Goal: Task Accomplishment & Management: Complete application form

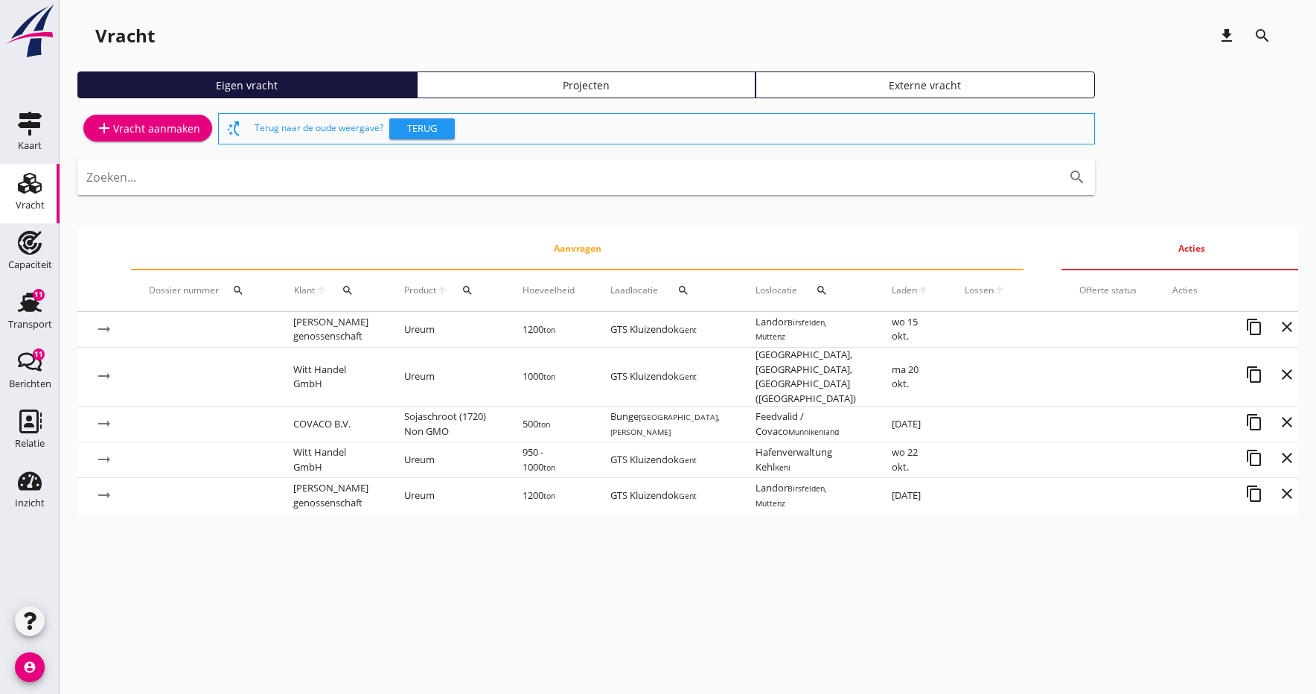
click at [124, 130] on div "add Vracht aanmaken" at bounding box center [147, 128] width 105 height 18
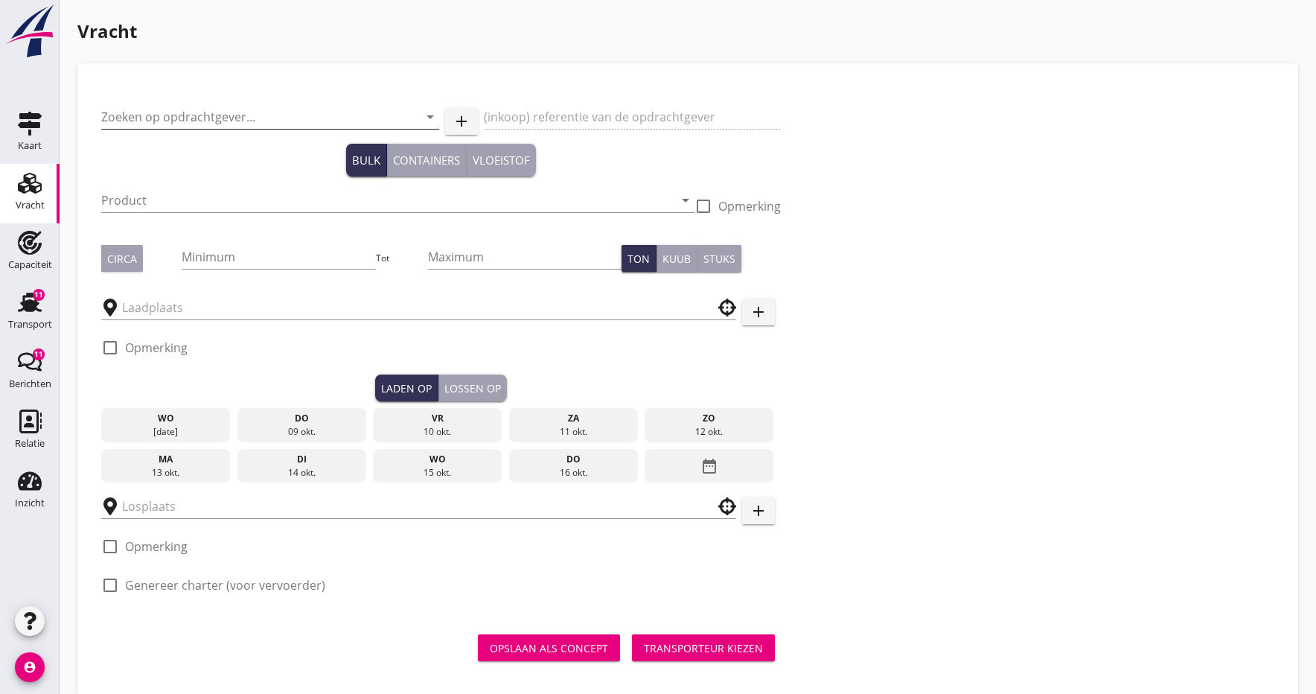
click at [159, 115] on input "Zoeken op opdrachtgever..." at bounding box center [249, 117] width 296 height 24
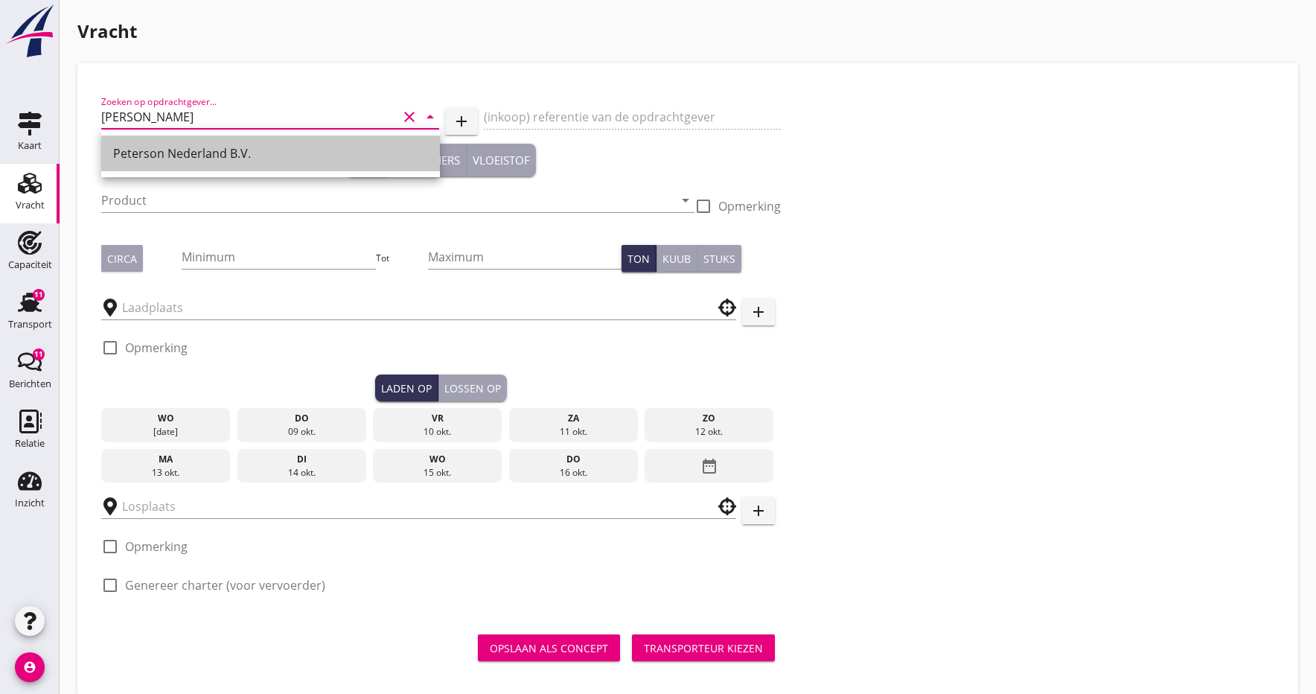
drag, startPoint x: 147, startPoint y: 156, endPoint x: 136, endPoint y: 175, distance: 22.7
click at [147, 156] on div "Peterson Nederland B.V." at bounding box center [270, 153] width 315 height 18
type input "Peterson Nederland B.V."
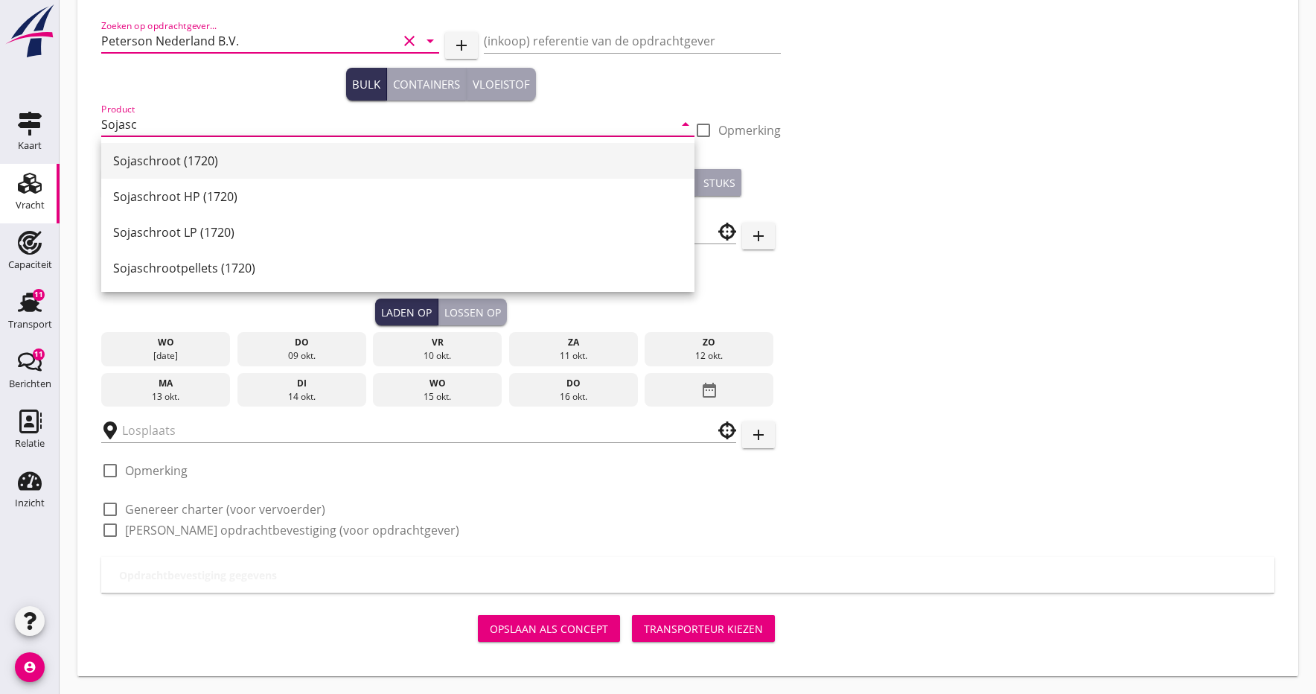
click at [155, 165] on div "Sojaschroot (1720)" at bounding box center [398, 161] width 570 height 18
type input "Sojaschroot (1720)"
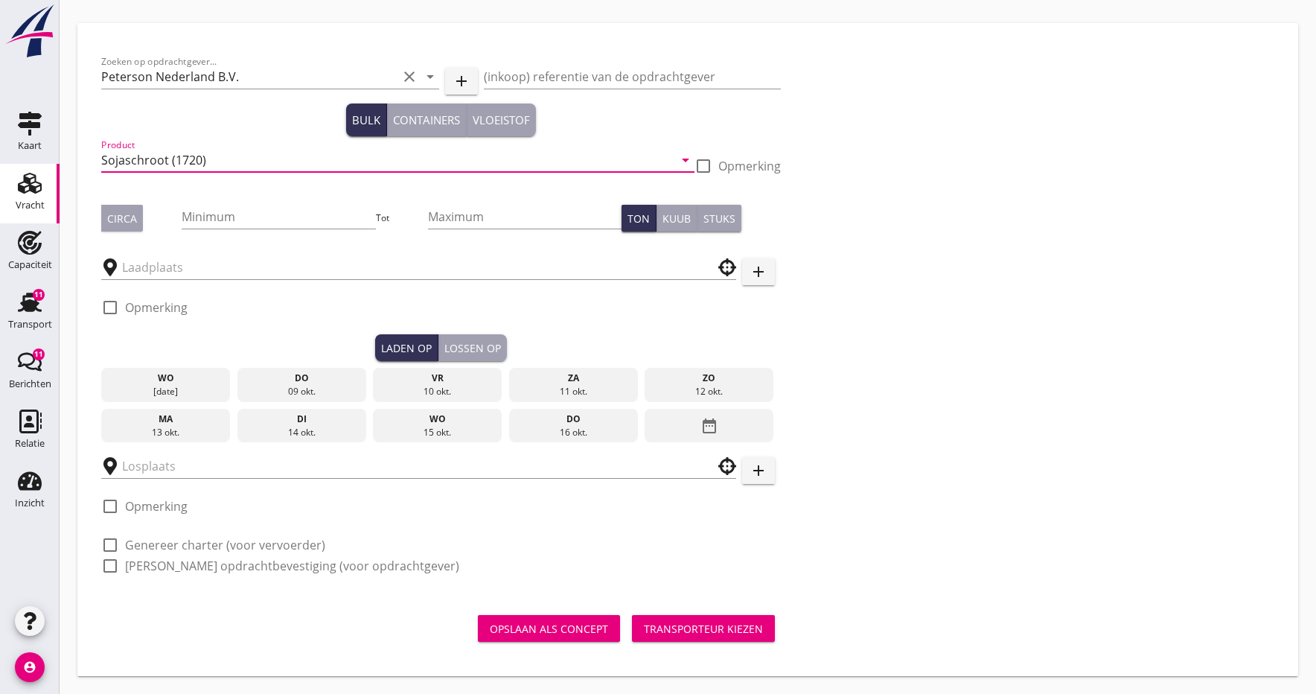
scroll to position [40, 0]
click at [705, 165] on div at bounding box center [703, 165] width 25 height 25
checkbox input "true"
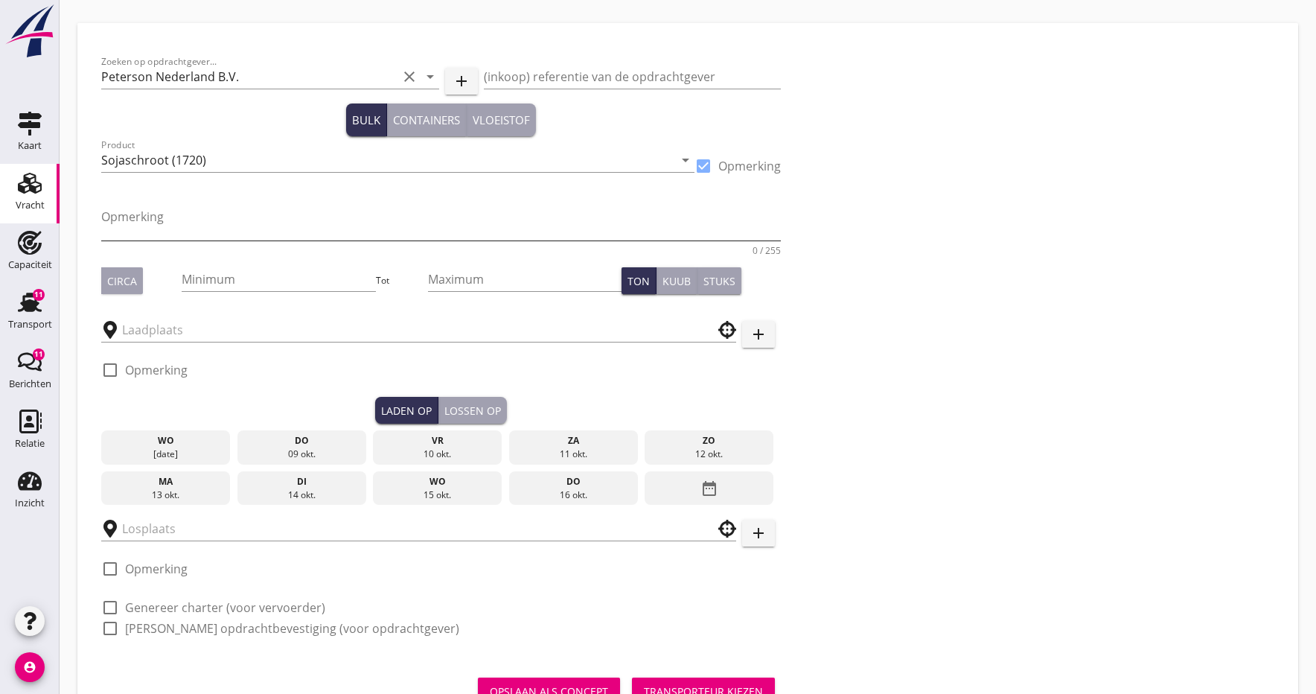
click at [118, 226] on textarea "Opmerking" at bounding box center [441, 223] width 680 height 36
type textarea "Soja MP"
click at [105, 286] on button "Circa" at bounding box center [122, 280] width 42 height 27
click at [228, 284] on input "Minimum" at bounding box center [279, 279] width 194 height 24
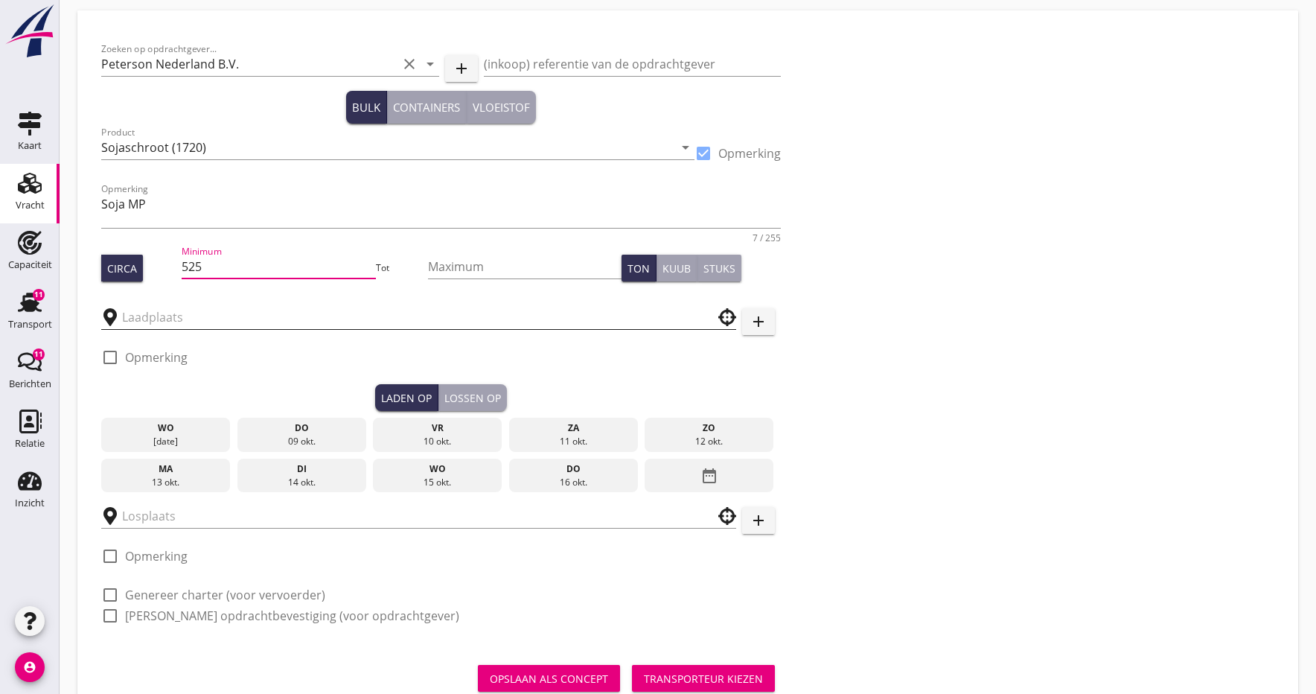
type input "525"
drag, startPoint x: 193, startPoint y: 324, endPoint x: 189, endPoint y: 310, distance: 14.6
click at [193, 324] on input "text" at bounding box center [408, 317] width 573 height 24
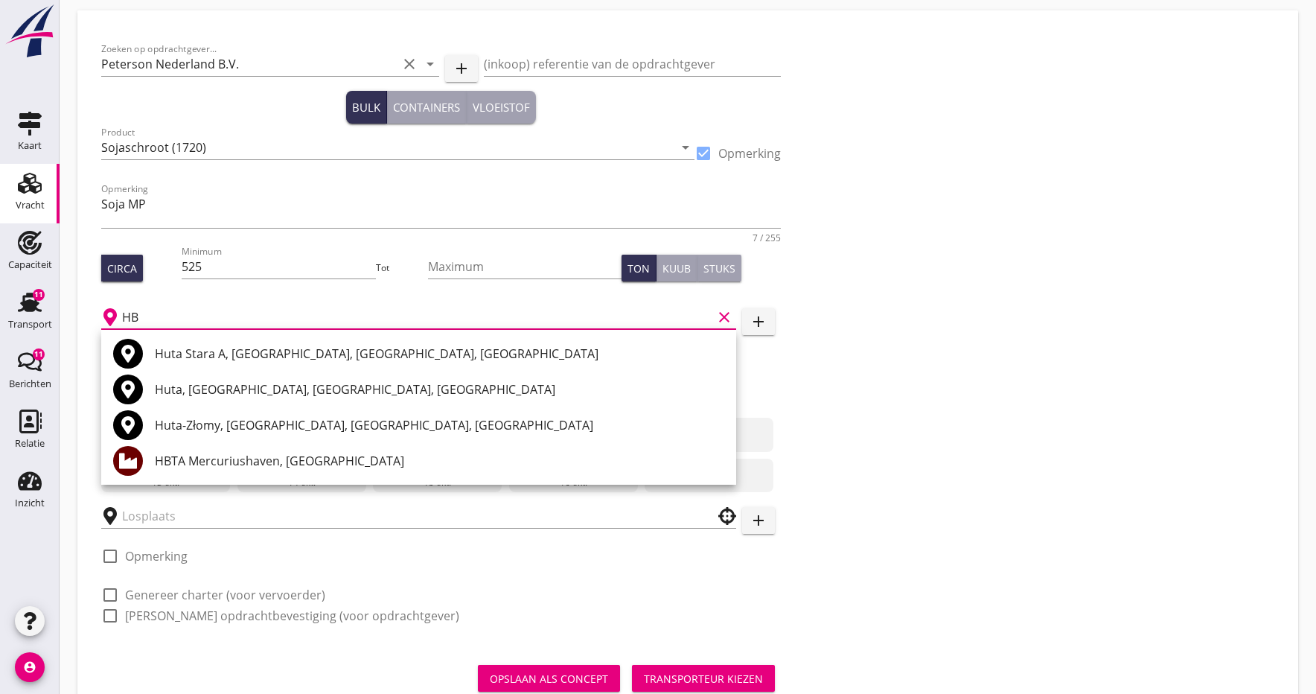
type input "H"
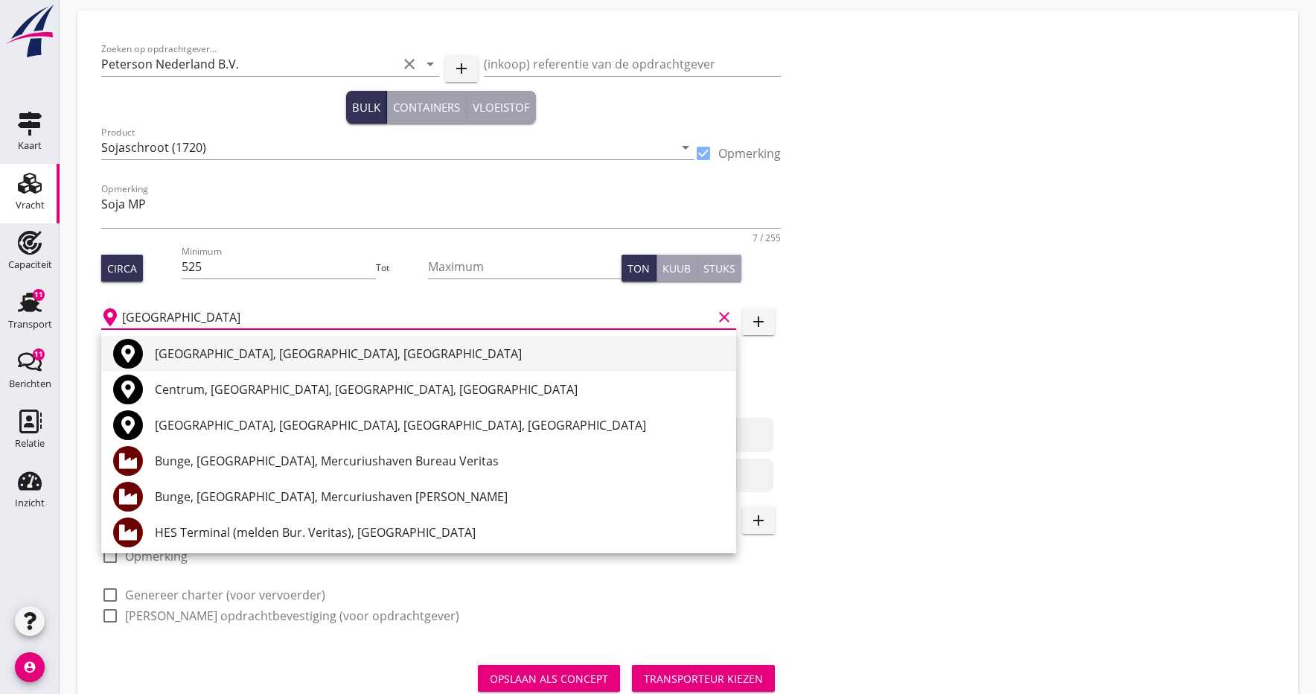
click at [179, 354] on div "[GEOGRAPHIC_DATA], [GEOGRAPHIC_DATA], [GEOGRAPHIC_DATA]" at bounding box center [440, 354] width 570 height 18
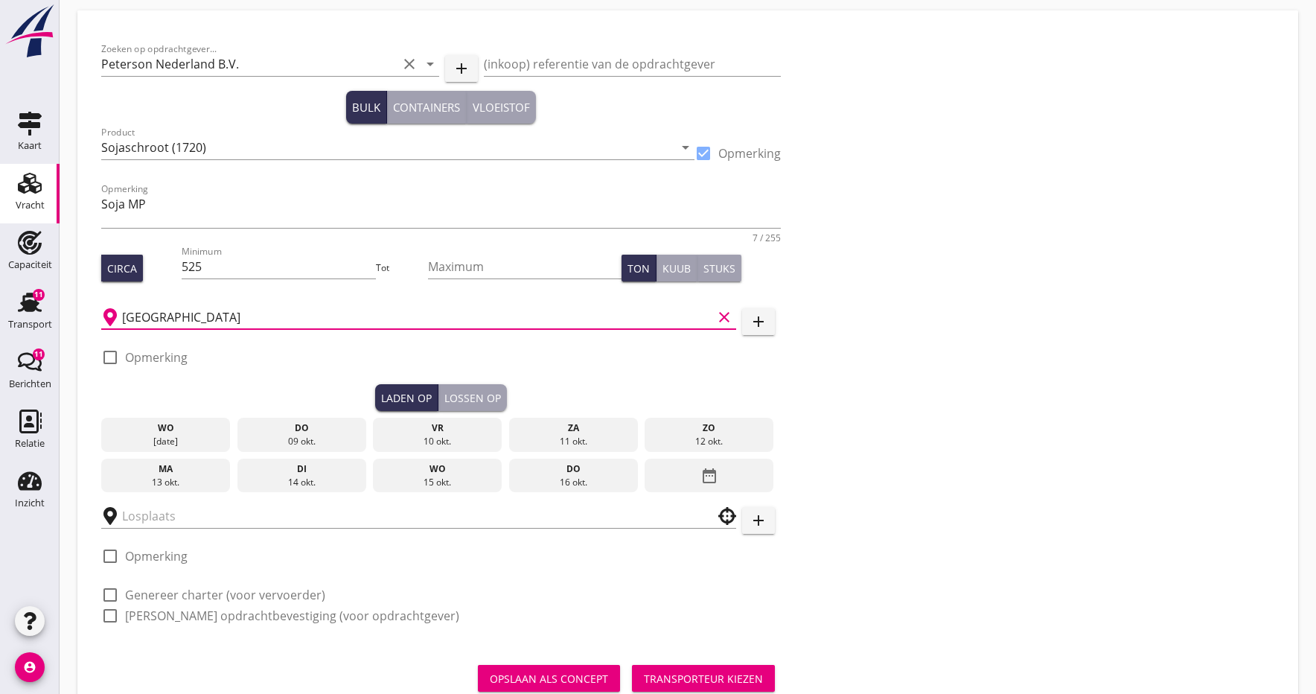
type input "[GEOGRAPHIC_DATA], [GEOGRAPHIC_DATA], [GEOGRAPHIC_DATA]"
click at [106, 361] on div at bounding box center [110, 357] width 25 height 25
checkbox input "true"
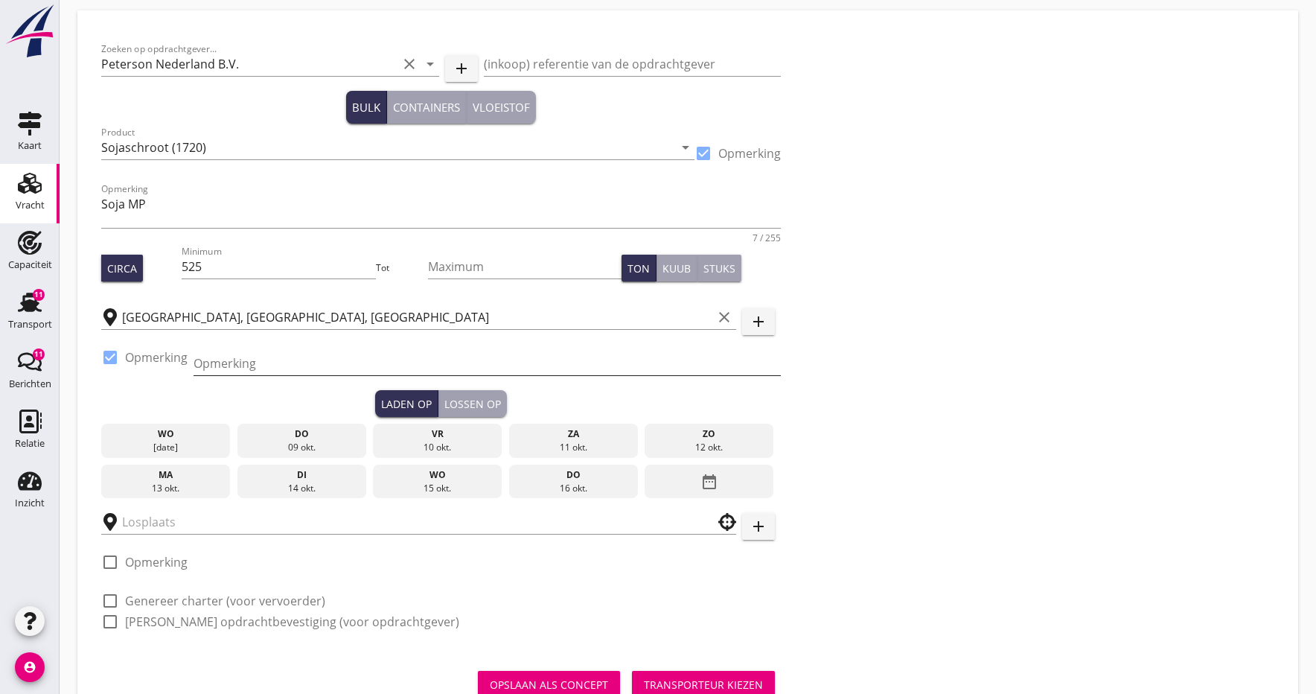
click at [211, 369] on input "Opmerking" at bounding box center [487, 363] width 587 height 24
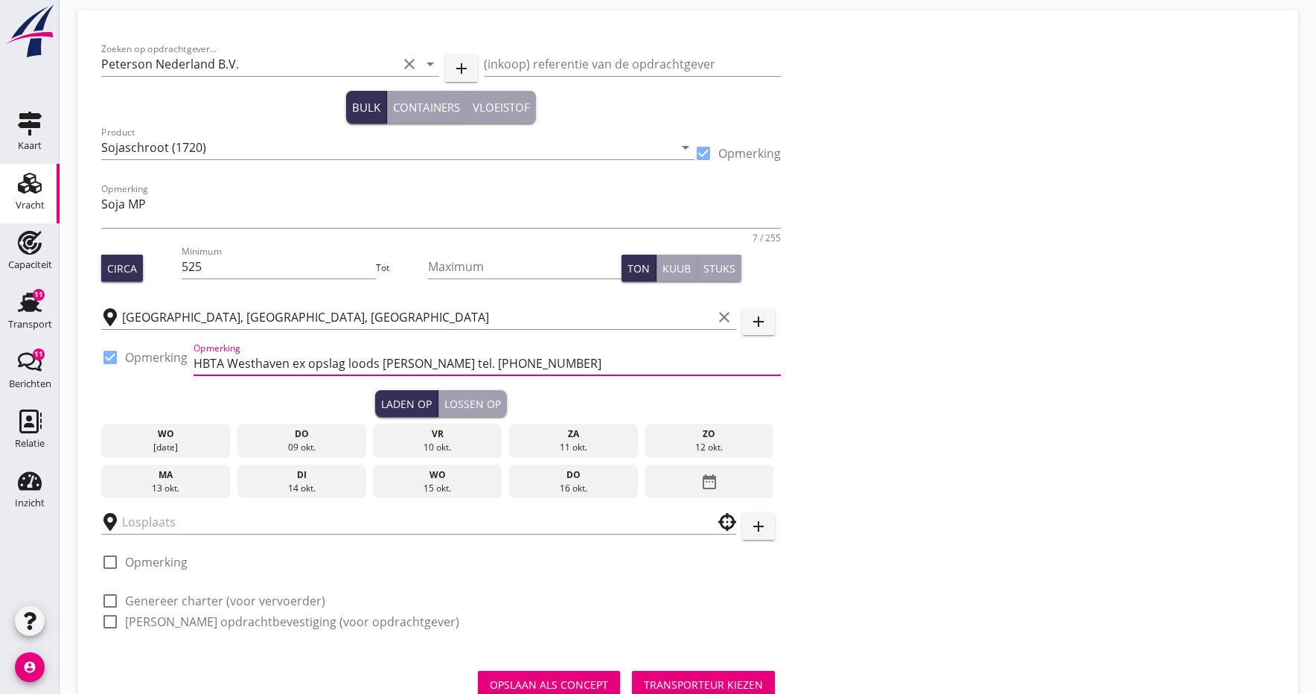
type input "HBTA Westhaven ex opslag loods [PERSON_NAME] tel. [PHONE_NUMBER]"
click at [447, 447] on div "10 okt." at bounding box center [438, 447] width 122 height 13
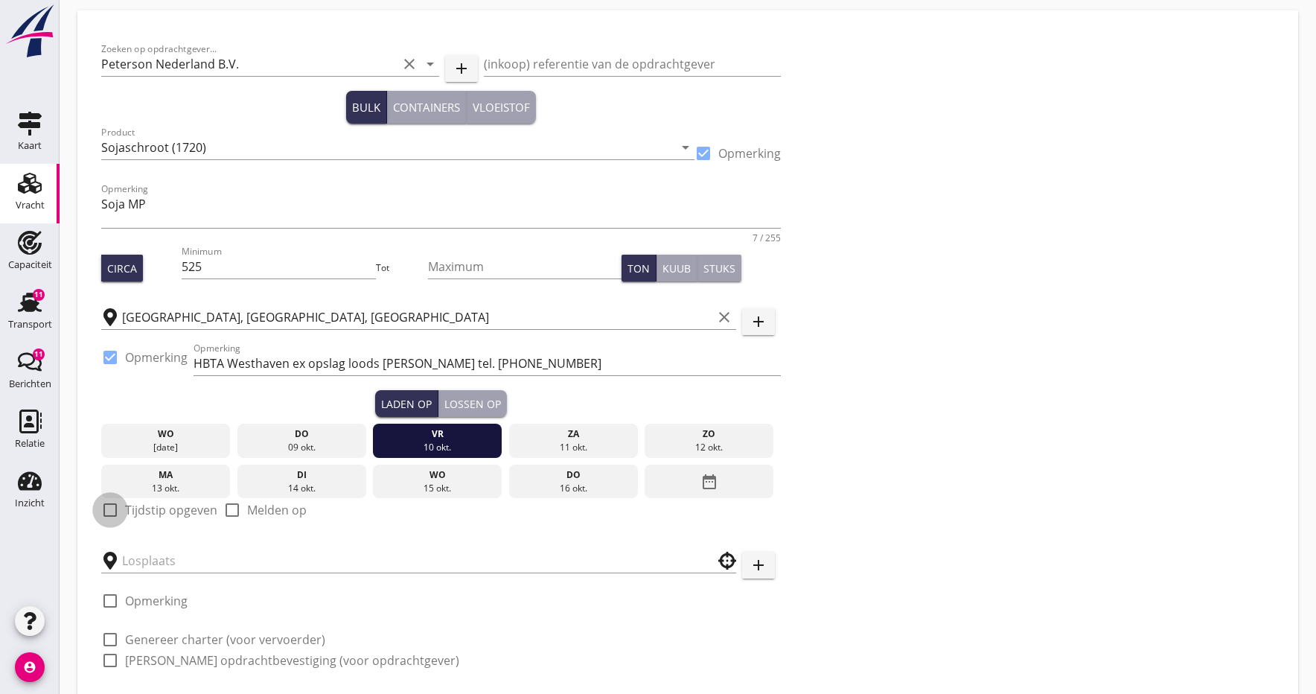
click at [118, 506] on div at bounding box center [110, 509] width 25 height 25
checkbox input "true"
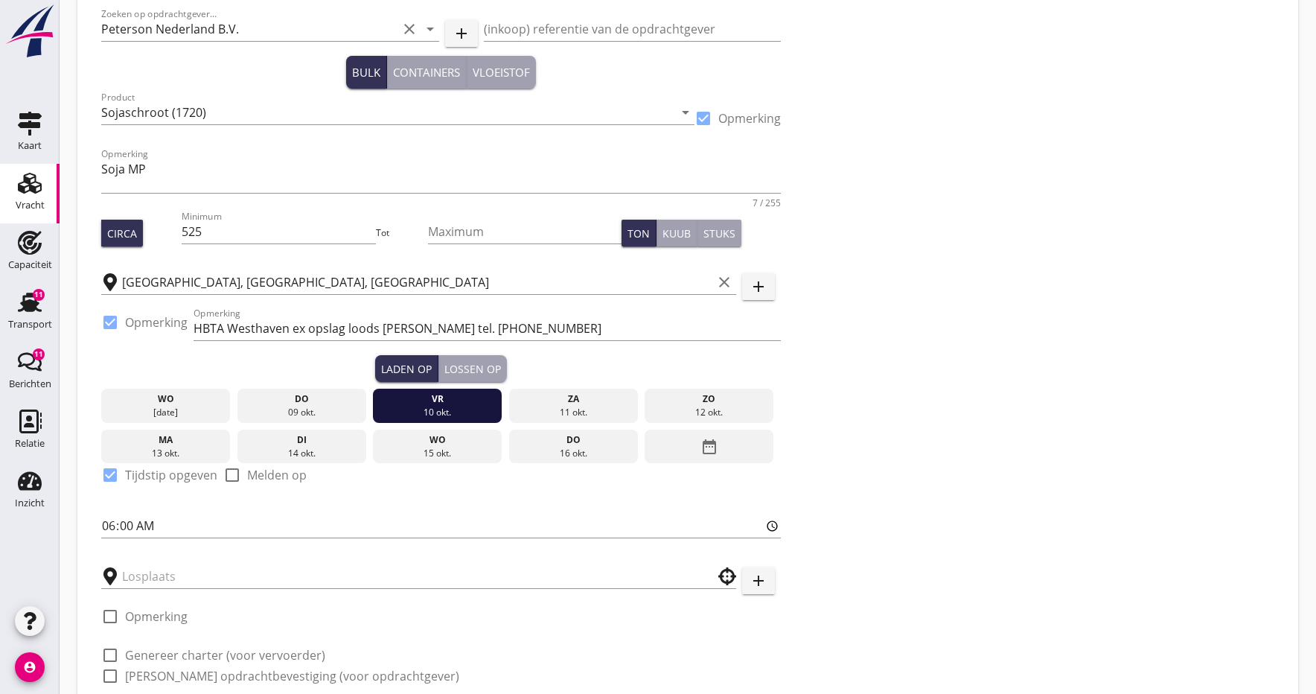
scroll to position [106, 0]
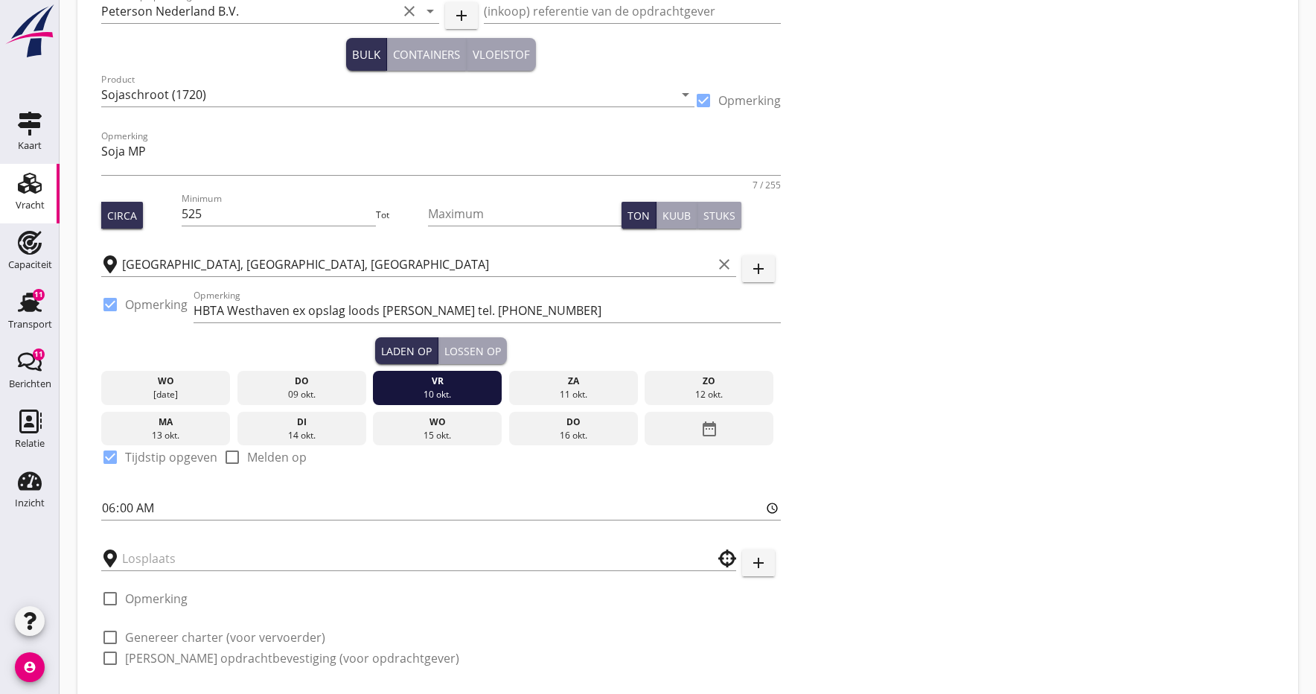
click at [185, 546] on div at bounding box center [418, 554] width 635 height 33
click at [178, 558] on input "text" at bounding box center [408, 559] width 573 height 24
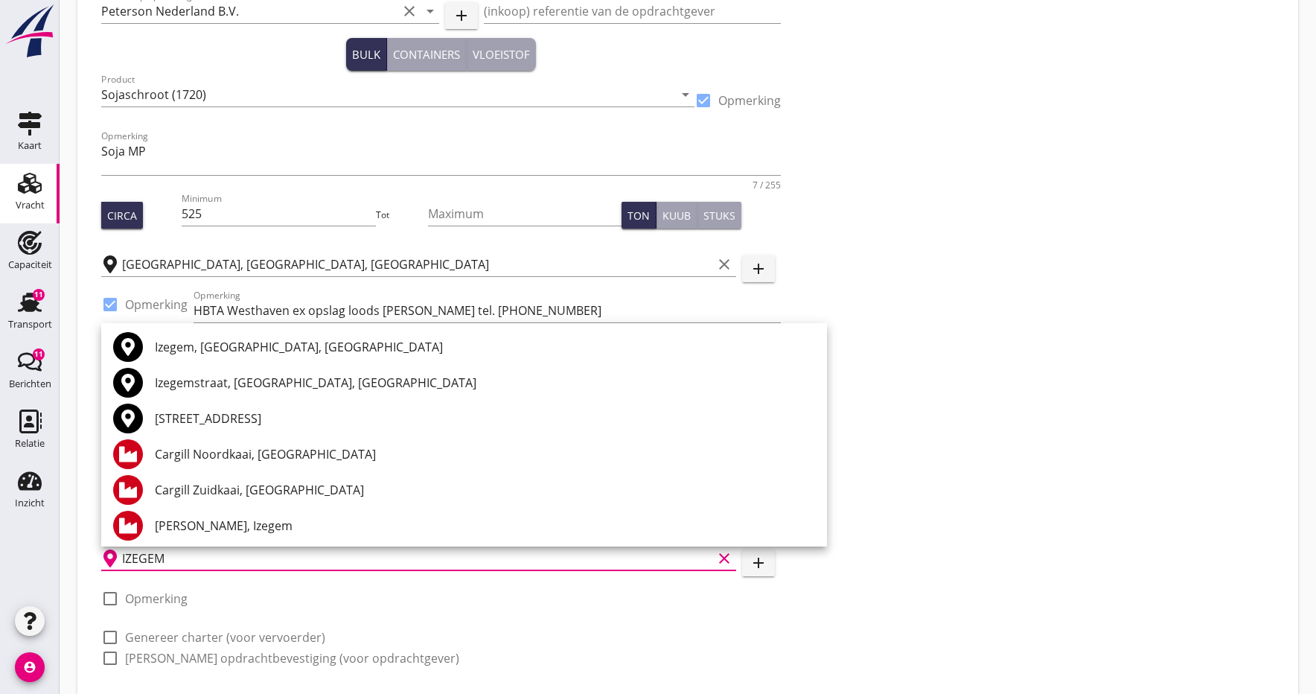
scroll to position [0, 0]
click at [216, 346] on div "Izegem, [GEOGRAPHIC_DATA], [GEOGRAPHIC_DATA]" at bounding box center [485, 347] width 660 height 18
type input "Izegem, [GEOGRAPHIC_DATA], [GEOGRAPHIC_DATA]"
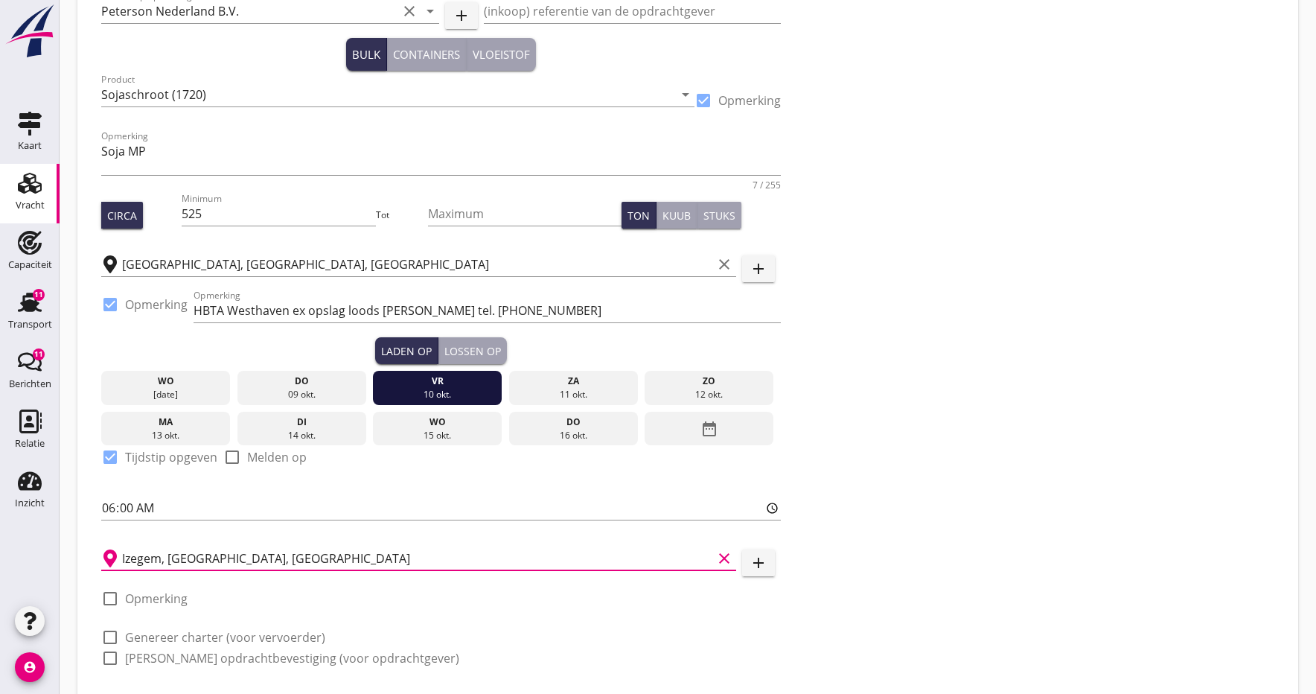
click at [110, 596] on div at bounding box center [110, 598] width 25 height 25
checkbox input "true"
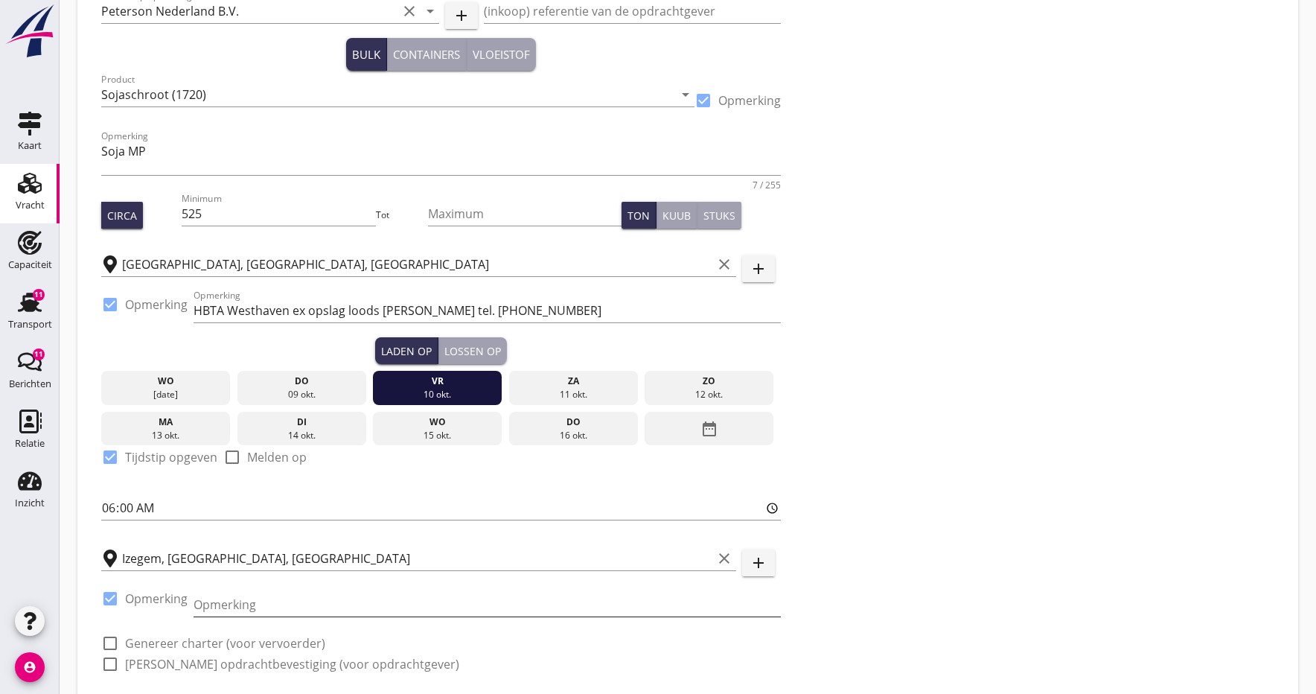
click at [225, 605] on input "Opmerking" at bounding box center [487, 605] width 587 height 24
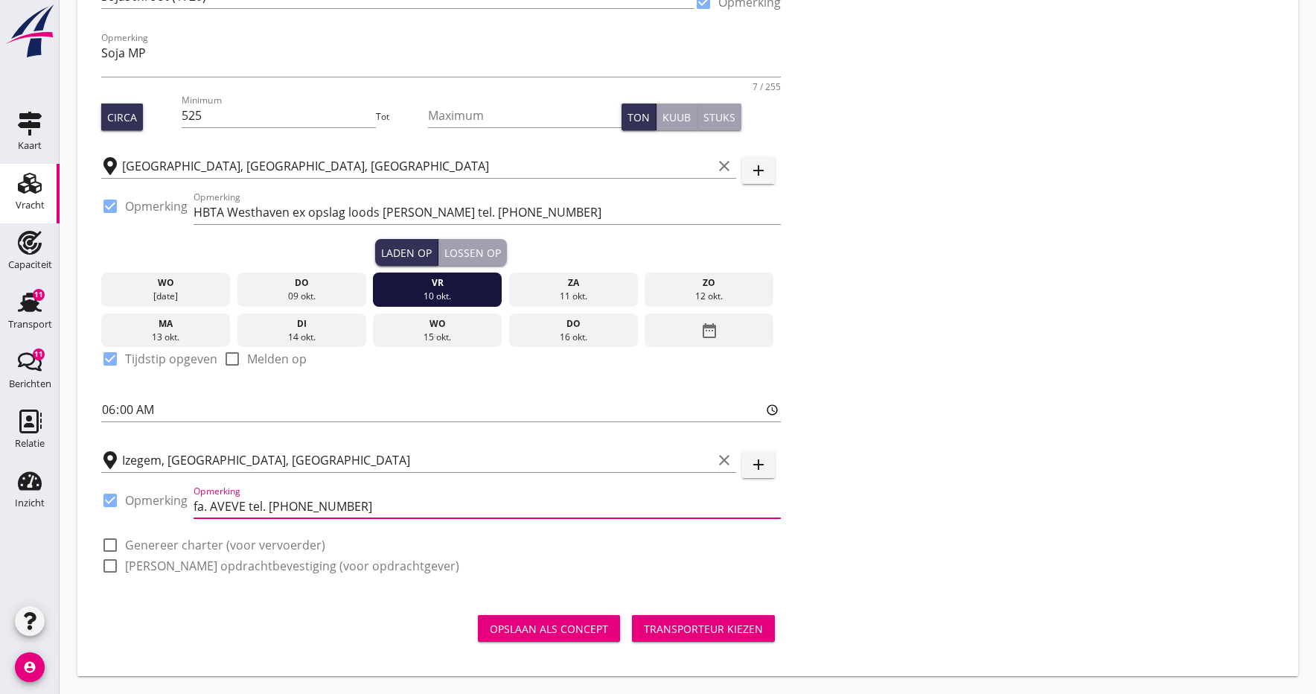
scroll to position [204, 0]
type input "fa. AVEVE tel. [PHONE_NUMBER]"
click at [677, 629] on div "Transporteur kiezen" at bounding box center [703, 629] width 119 height 16
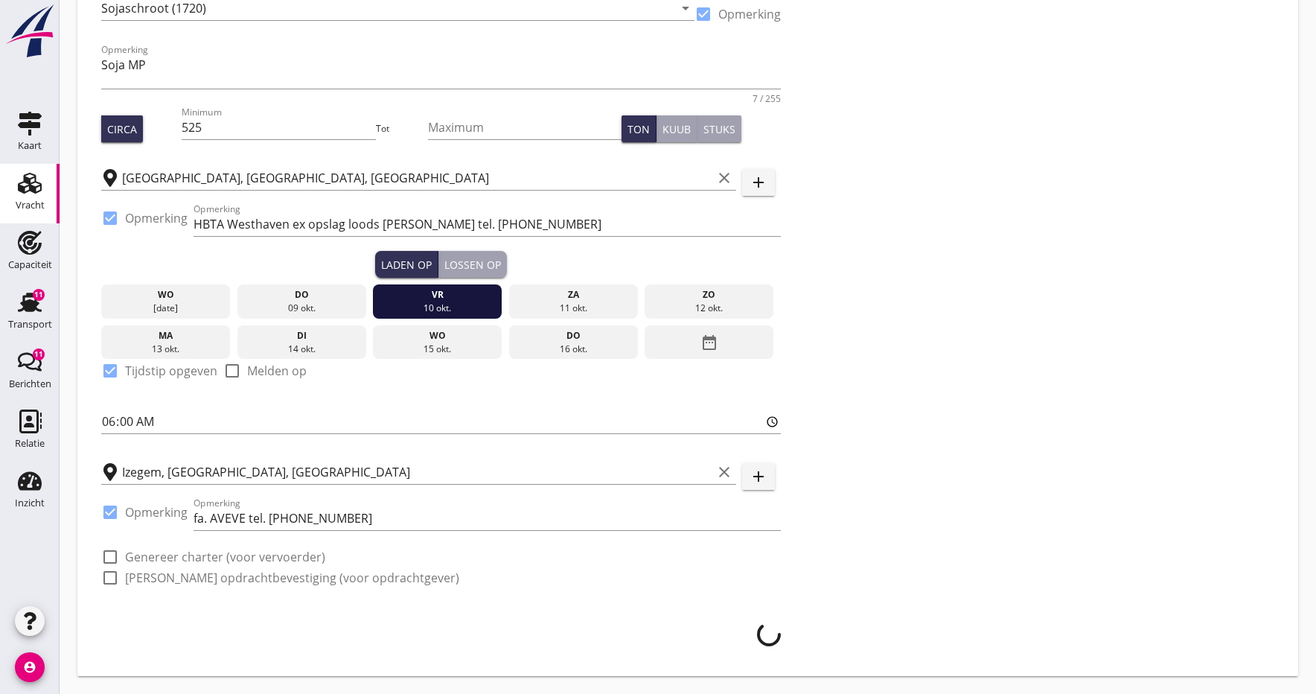
scroll to position [192, 0]
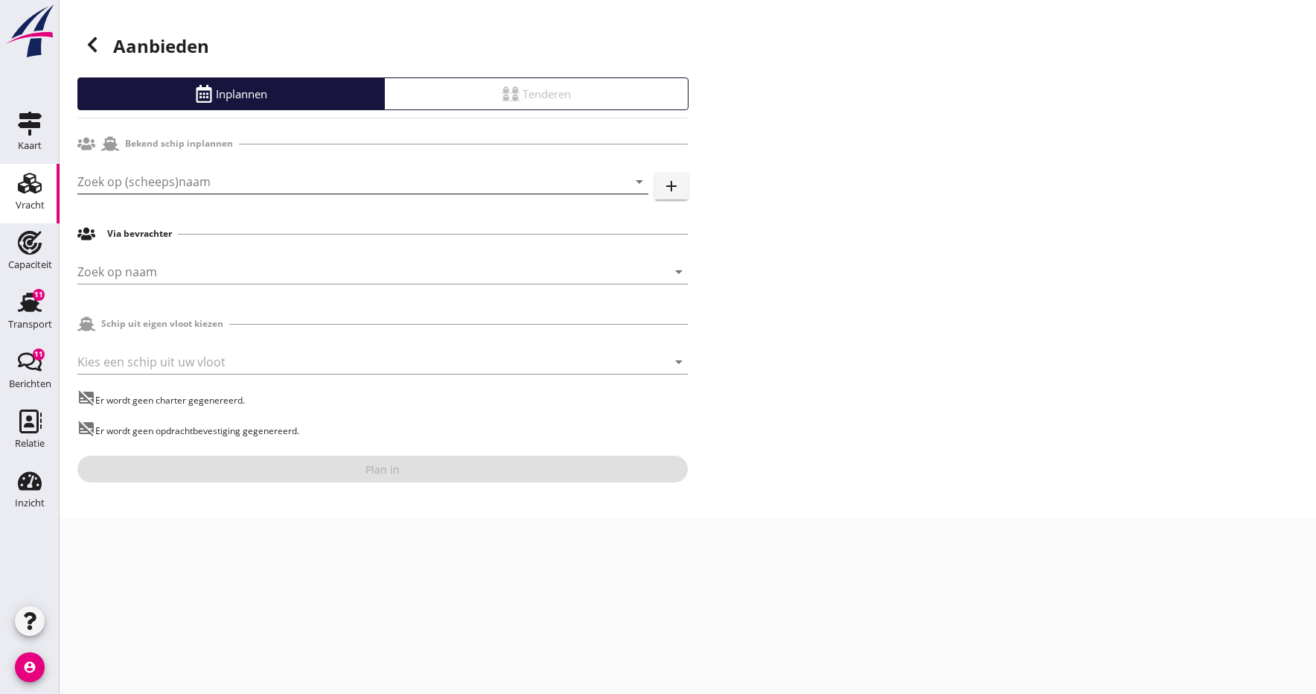
click at [195, 173] on input "Zoek op (scheeps)naam" at bounding box center [341, 182] width 529 height 24
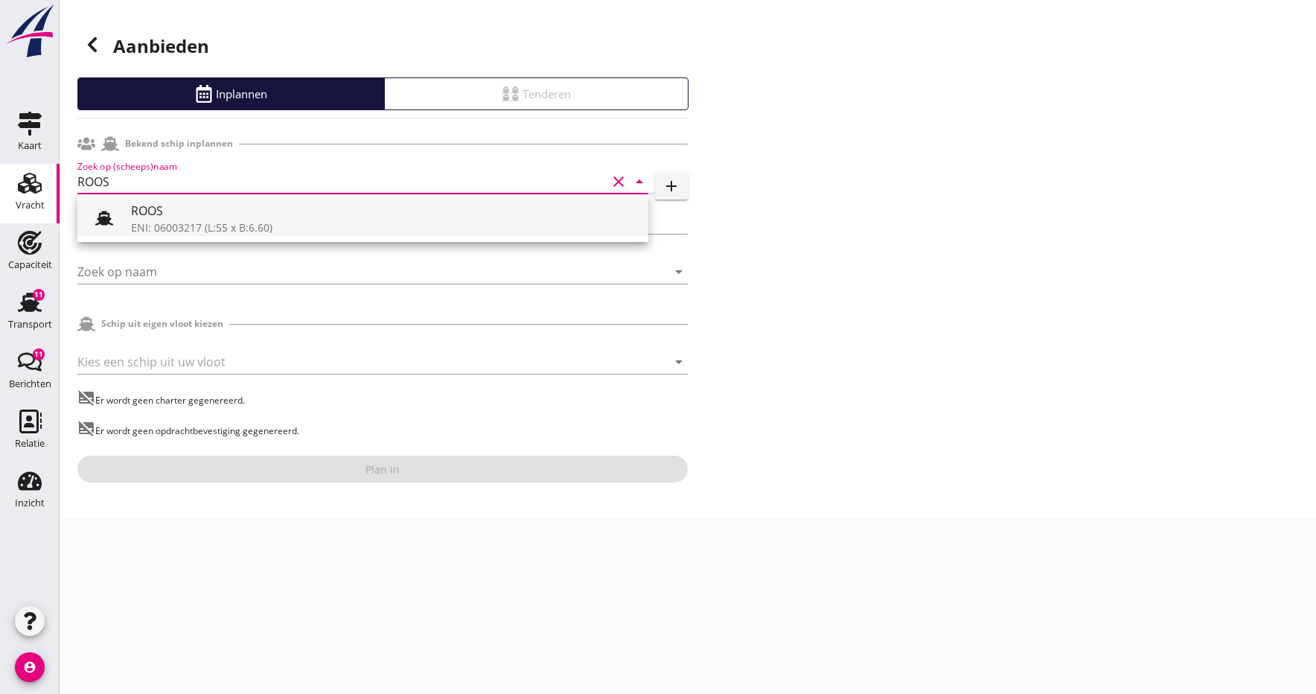
click at [154, 211] on div "ROOS" at bounding box center [384, 211] width 506 height 18
type input "ROOS"
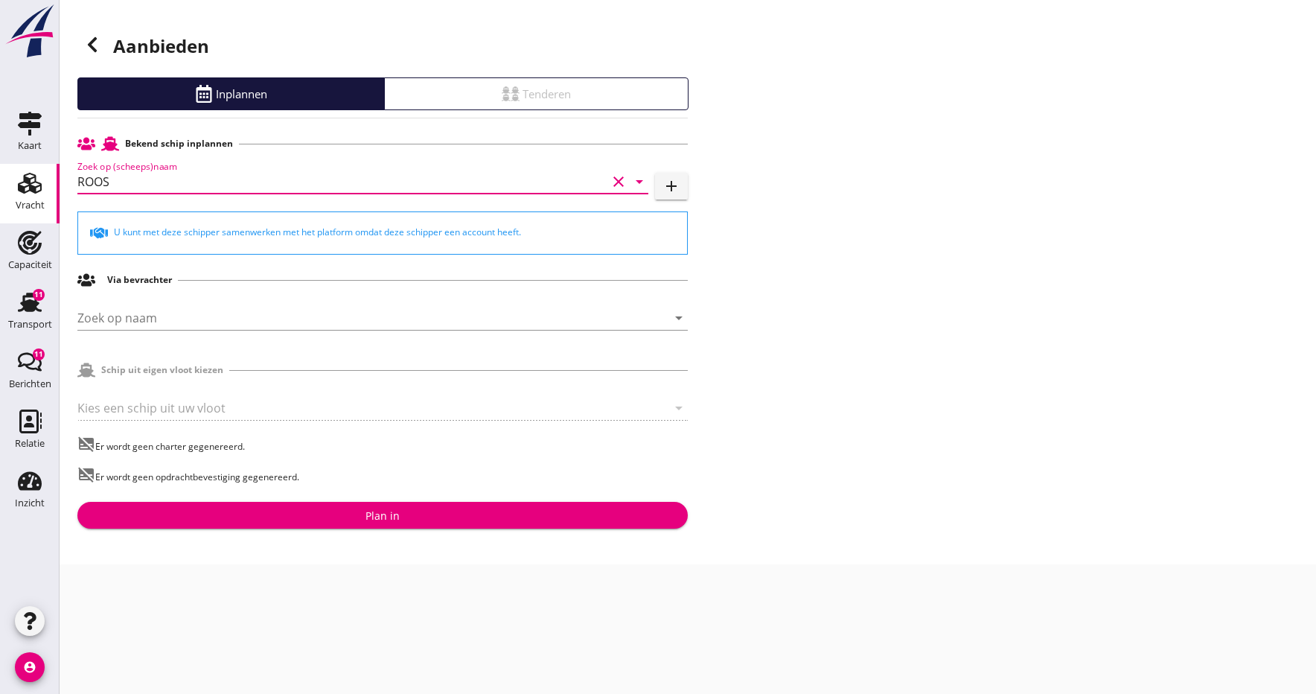
click at [354, 522] on div "Plan in" at bounding box center [382, 516] width 587 height 16
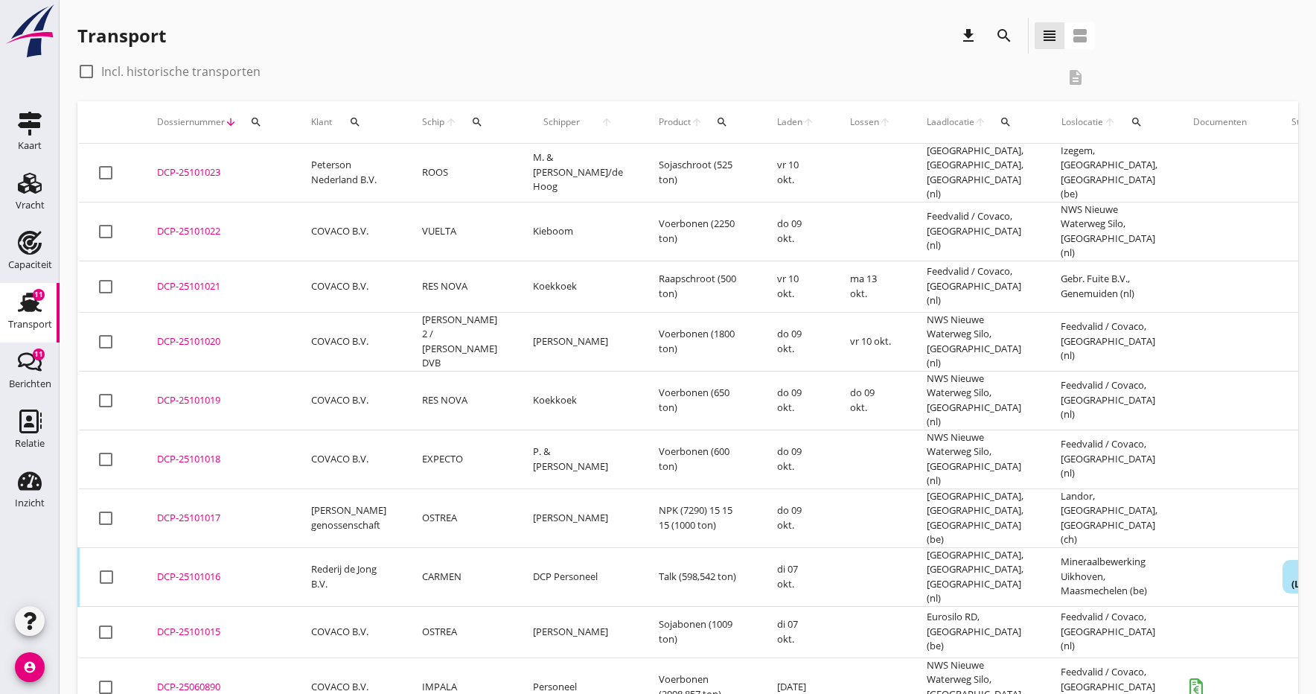
click at [182, 167] on div "DCP-25101023" at bounding box center [216, 172] width 118 height 15
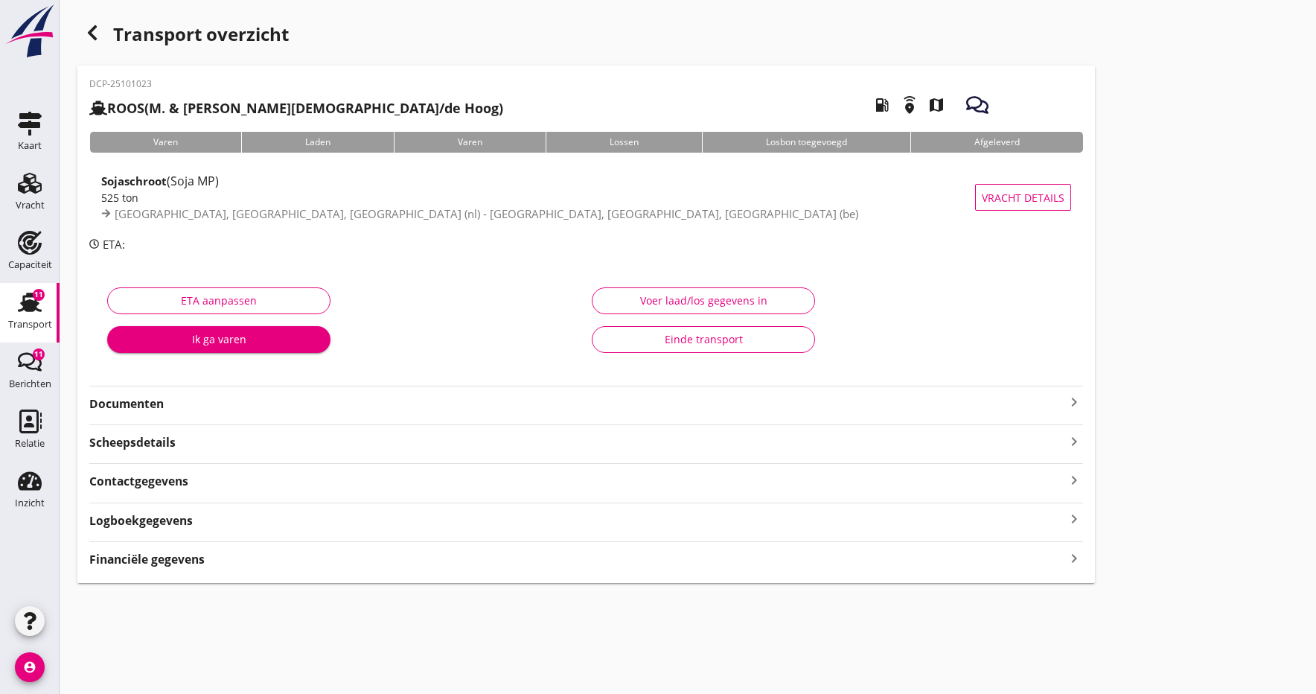
click at [145, 402] on strong "Documenten" at bounding box center [577, 403] width 976 height 17
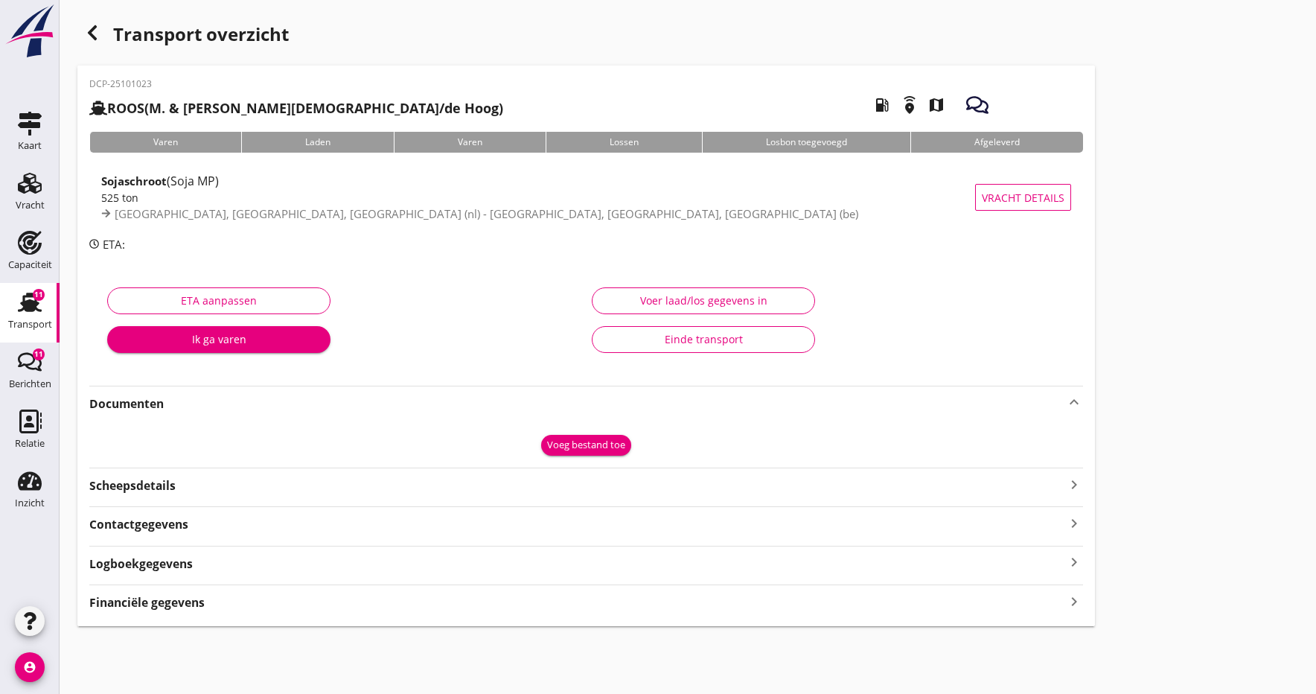
click at [583, 446] on div "Voeg bestand toe" at bounding box center [586, 445] width 78 height 15
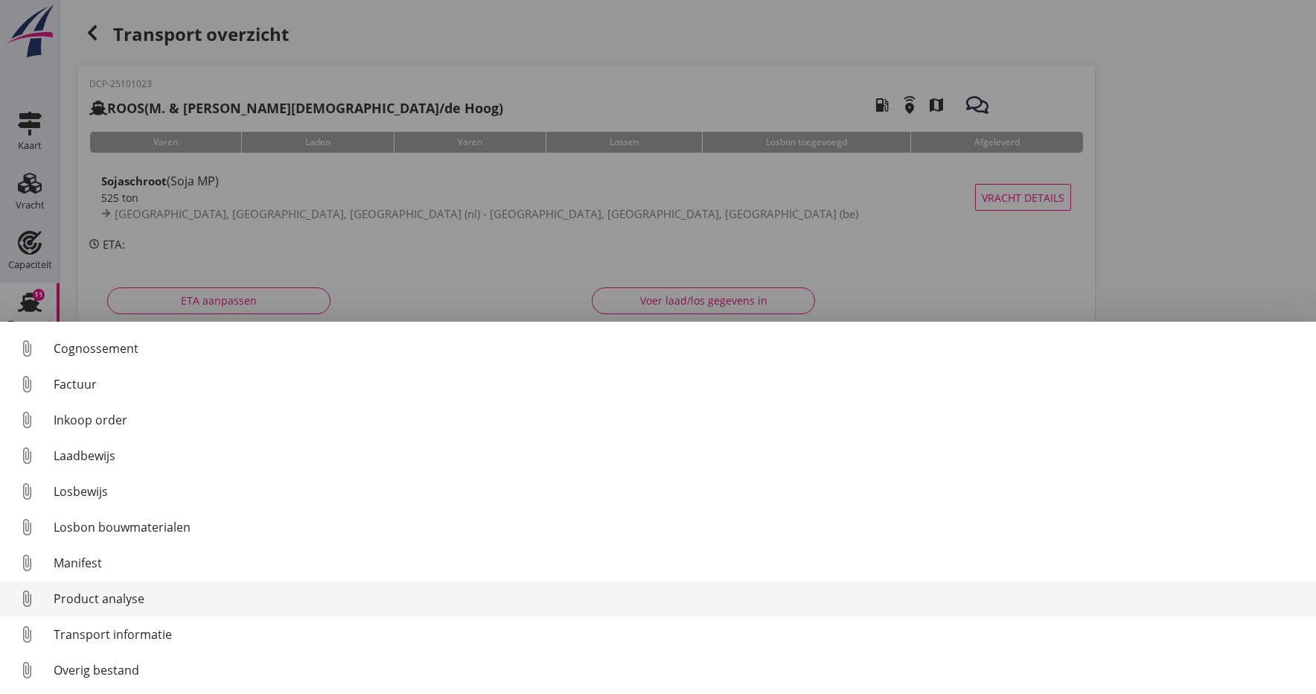
scroll to position [68, 0]
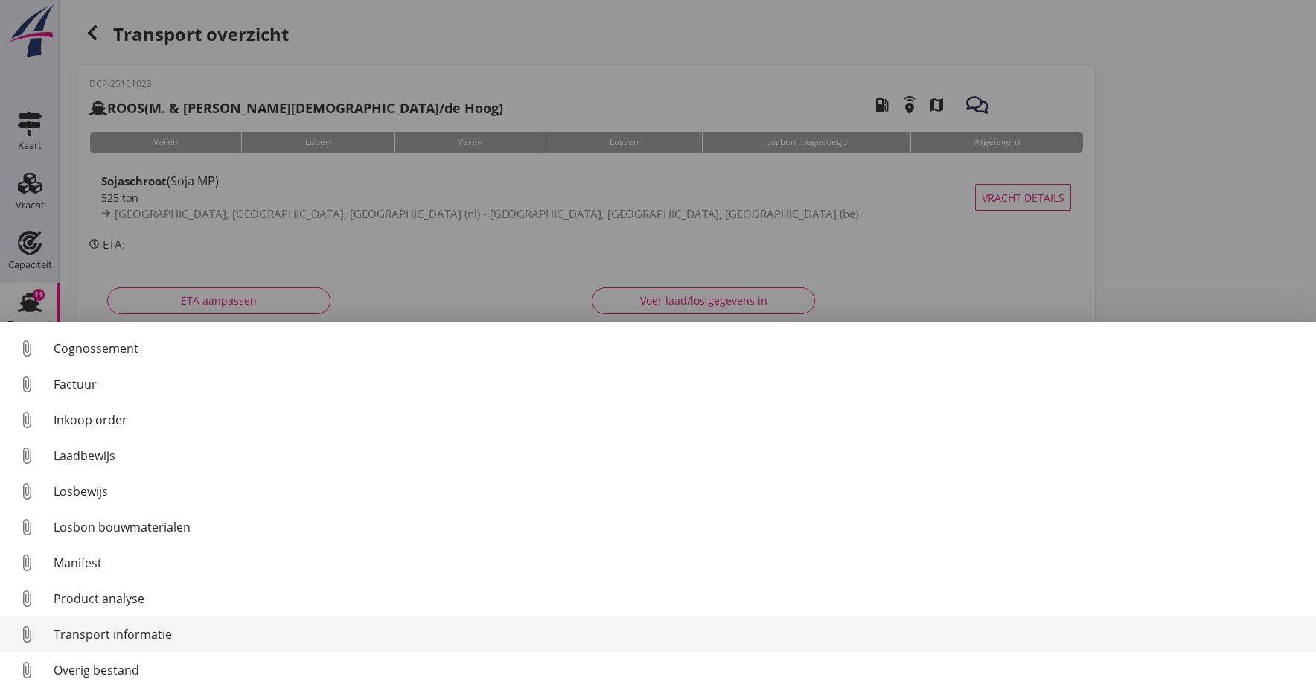
click at [77, 637] on div "Transport informatie" at bounding box center [679, 634] width 1251 height 18
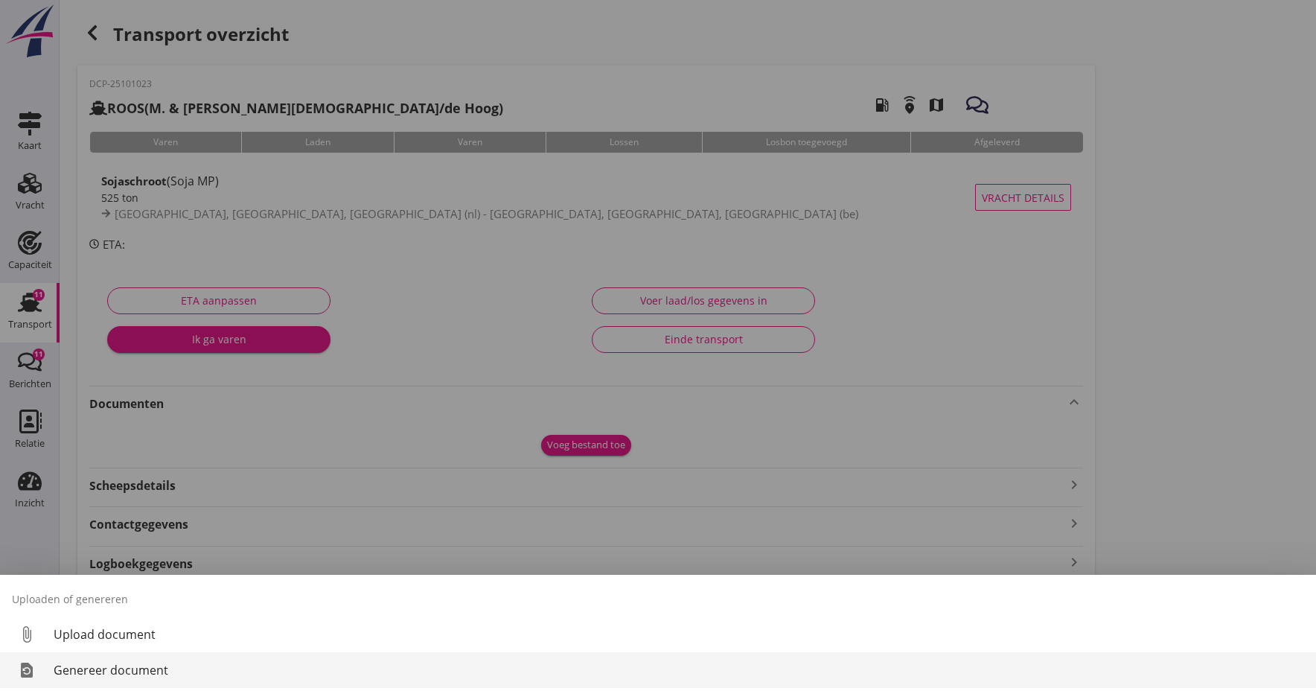
click at [92, 667] on div "Genereer document" at bounding box center [679, 670] width 1251 height 18
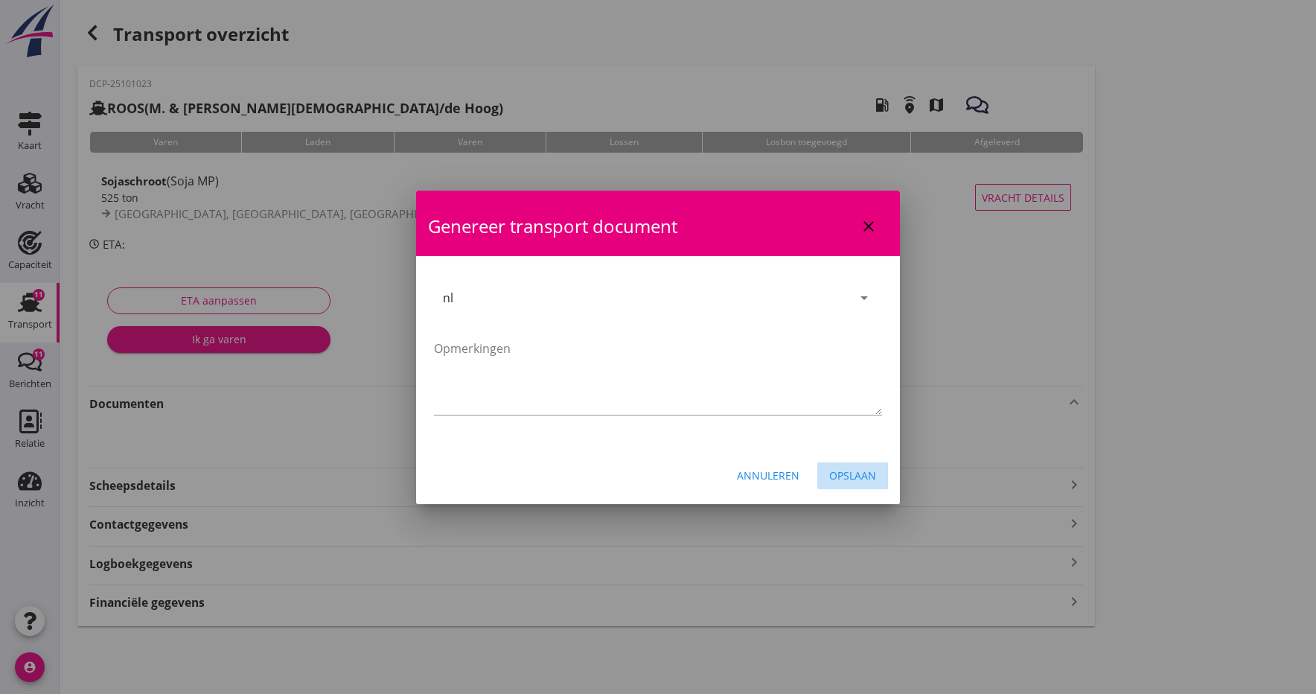
click at [837, 471] on div "Opslaan" at bounding box center [852, 476] width 47 height 16
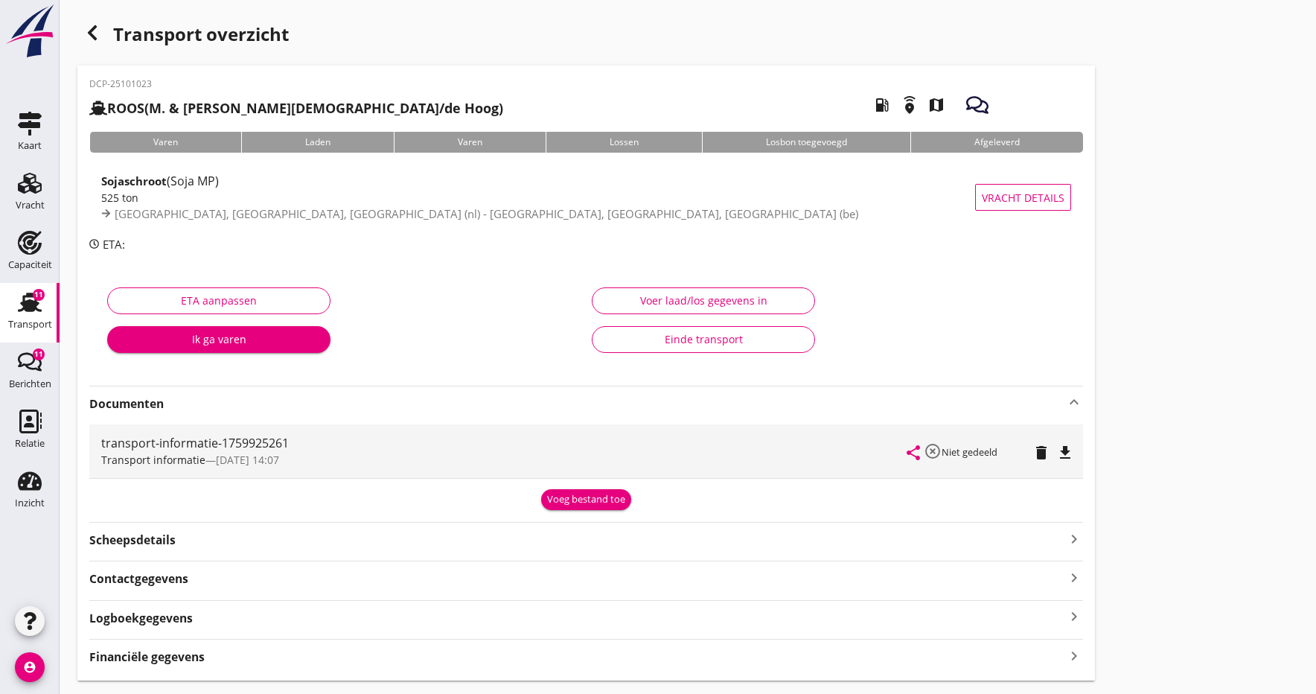
click at [1068, 446] on icon "file_download" at bounding box center [1066, 453] width 18 height 18
click at [1068, 447] on icon "open_in_browser" at bounding box center [1066, 453] width 18 height 18
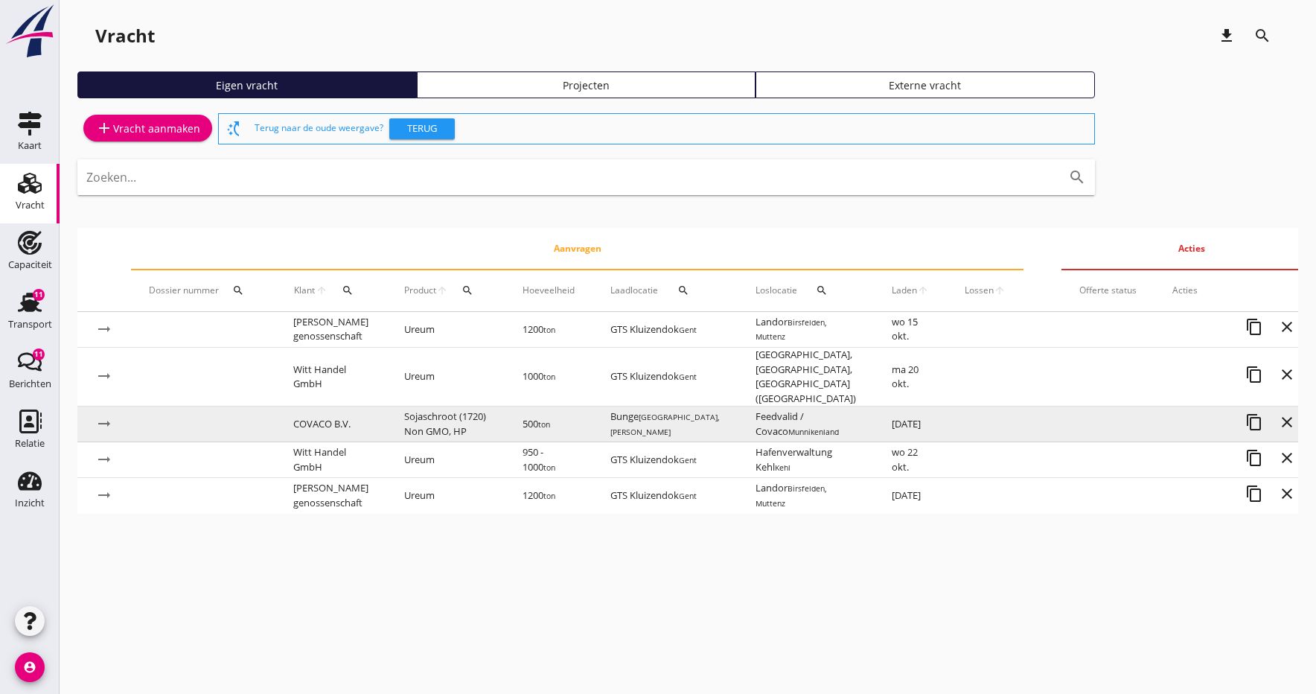
click at [425, 413] on td "Sojaschroot (1720) Non GMO, HP" at bounding box center [445, 425] width 118 height 36
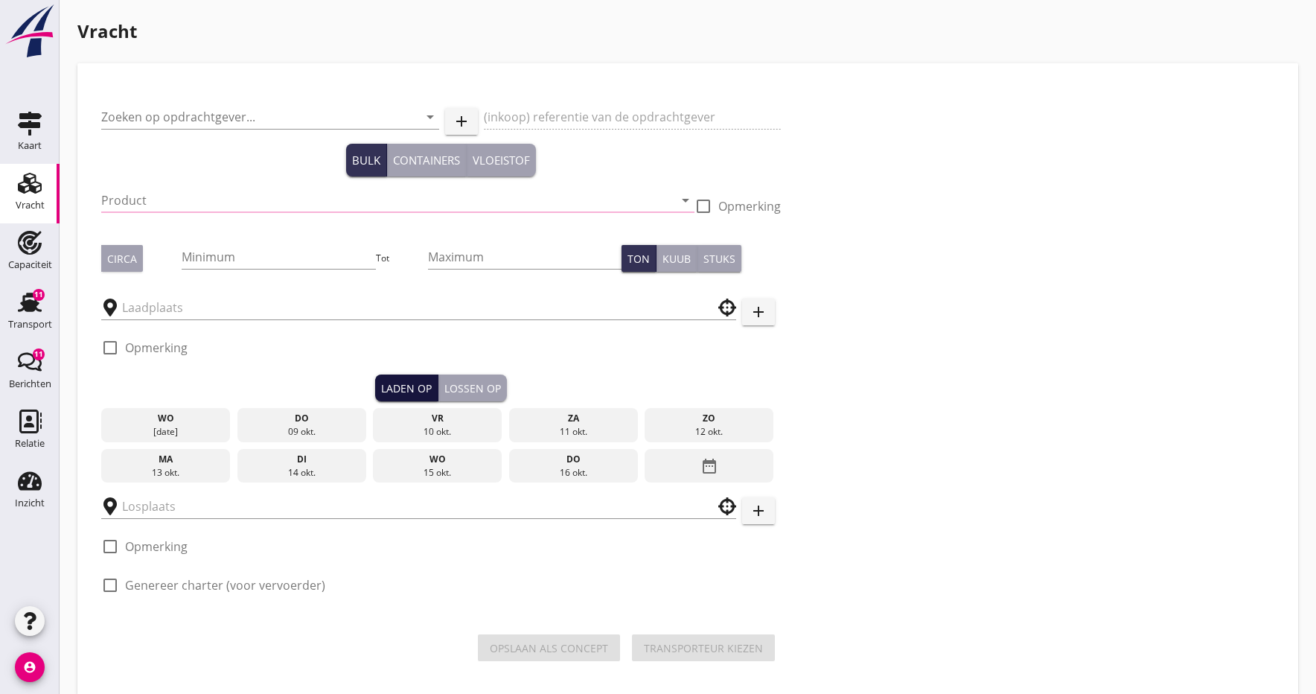
type input "COVACO B.V."
type input "Bunge 30-10 cov-421"
type input "Sojaschroot (1720) Non GMO, HP"
type input "500"
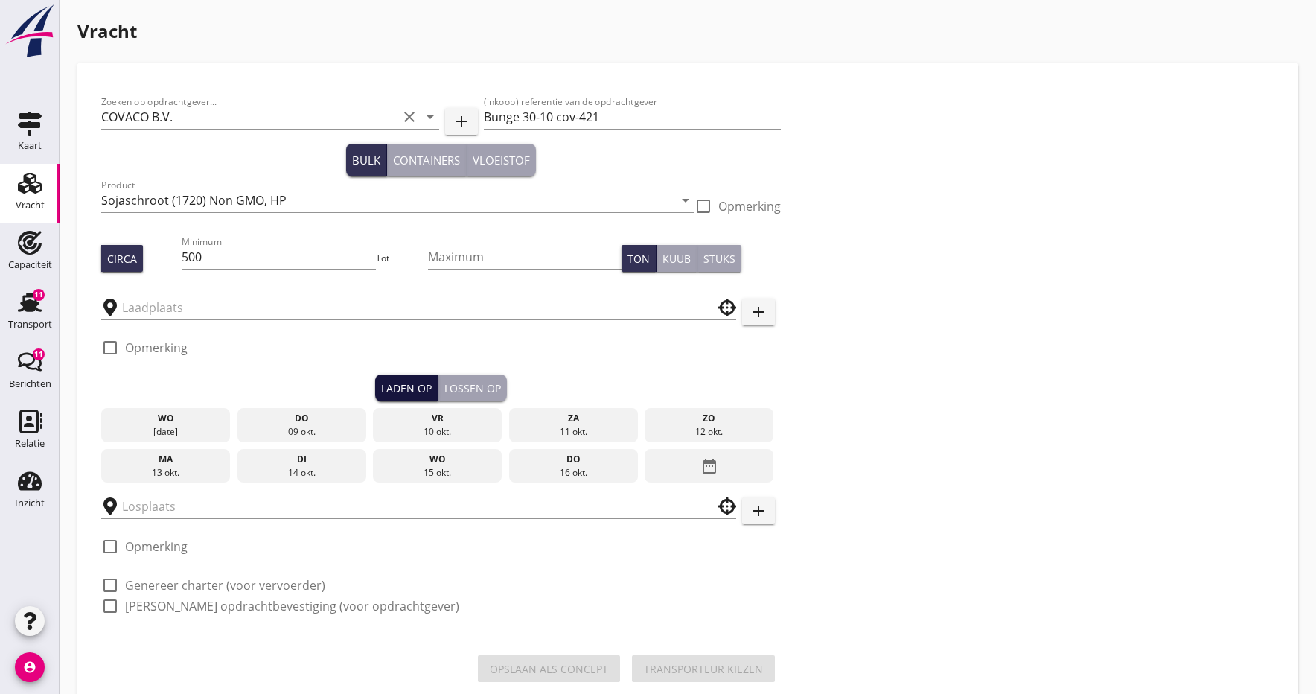
type input "Bunge"
type input "Feedvalid / Covaco"
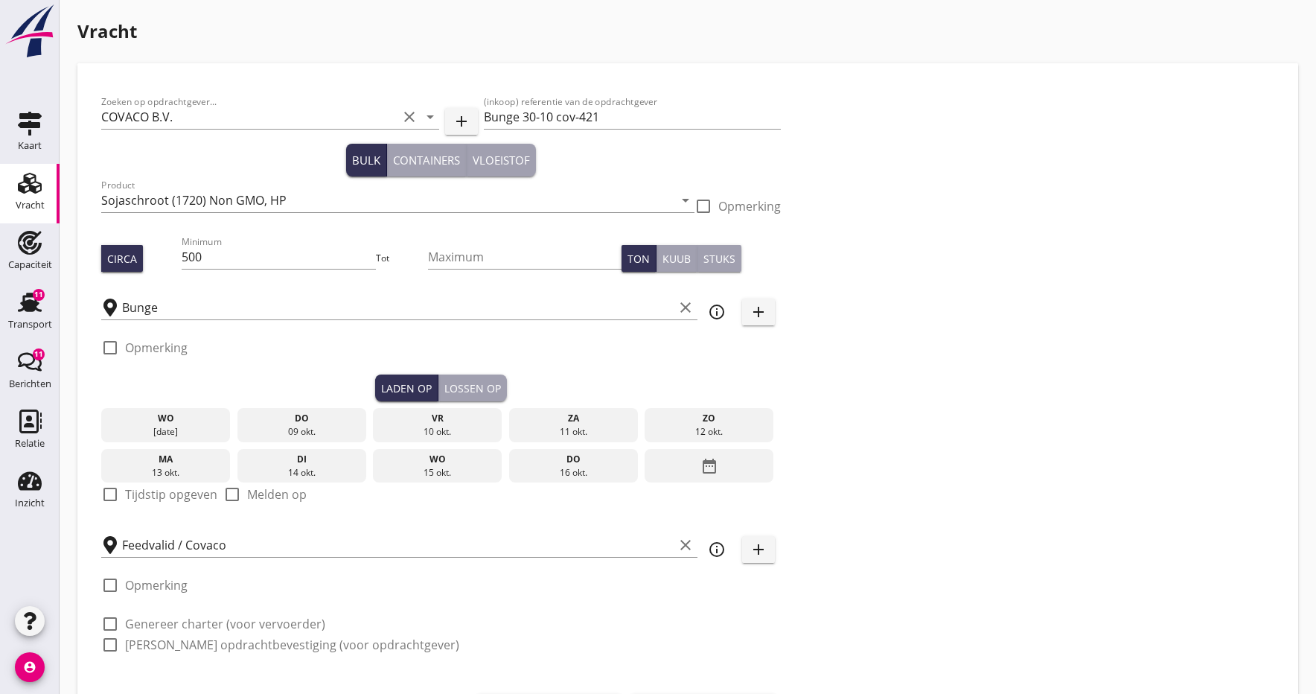
click at [710, 469] on icon "date_range" at bounding box center [710, 466] width 18 height 27
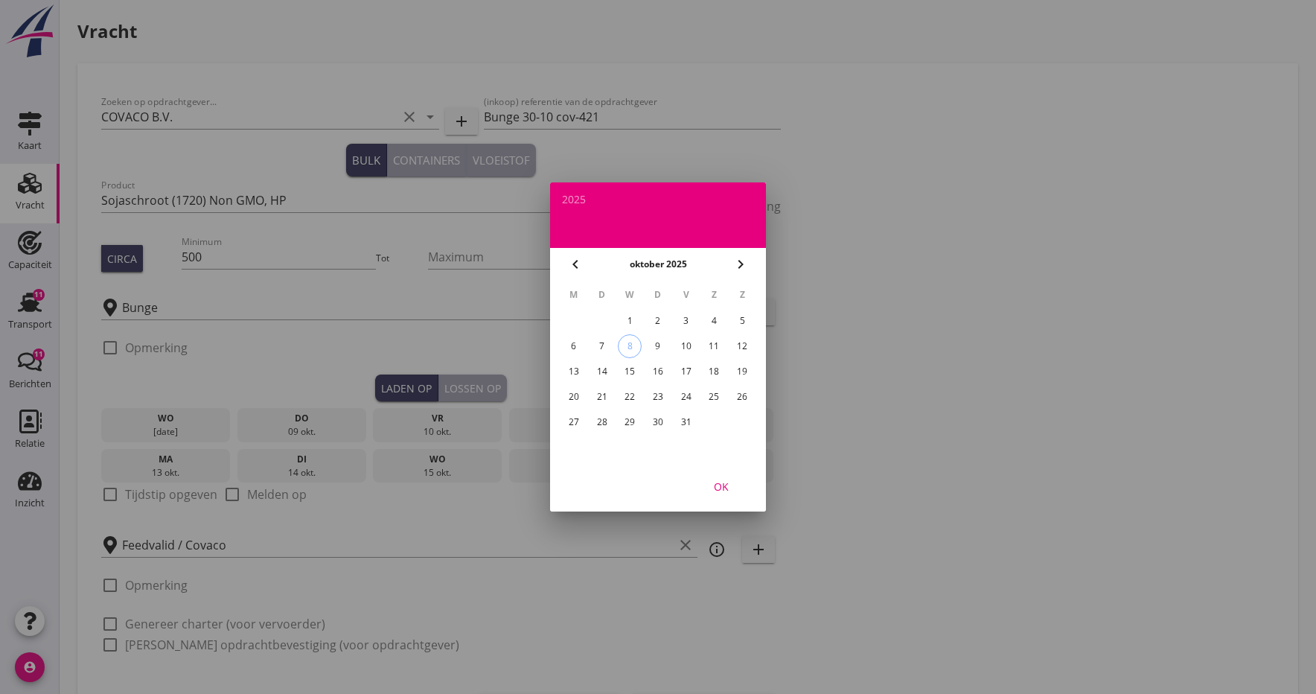
click at [605, 398] on div "21" at bounding box center [602, 397] width 24 height 24
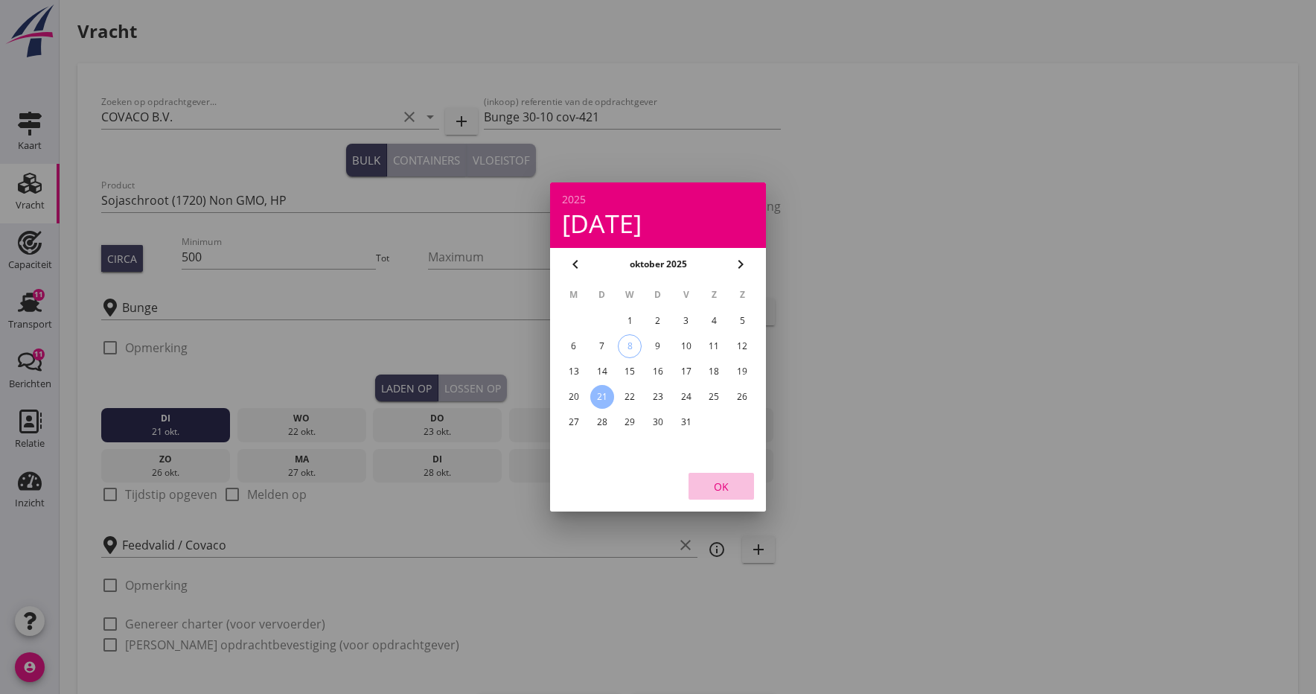
click at [732, 485] on div "OK" at bounding box center [722, 487] width 42 height 16
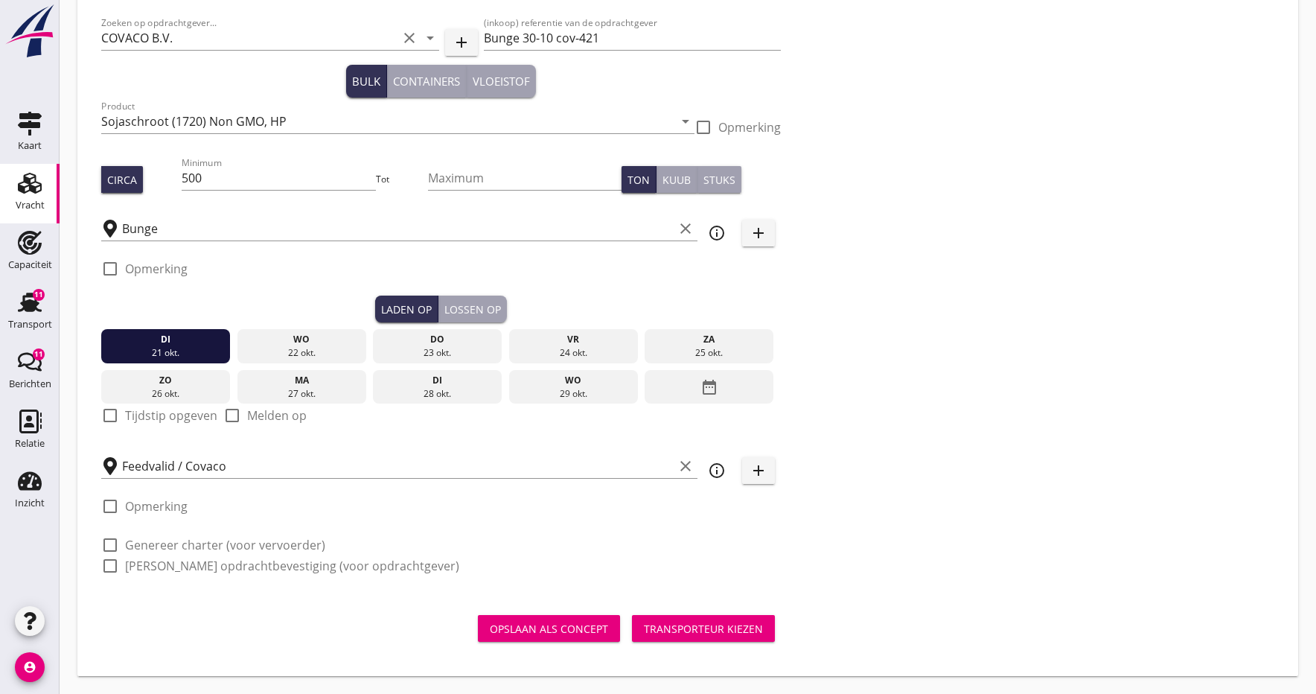
scroll to position [79, 0]
click at [553, 635] on div "Opslaan als concept" at bounding box center [549, 629] width 118 height 16
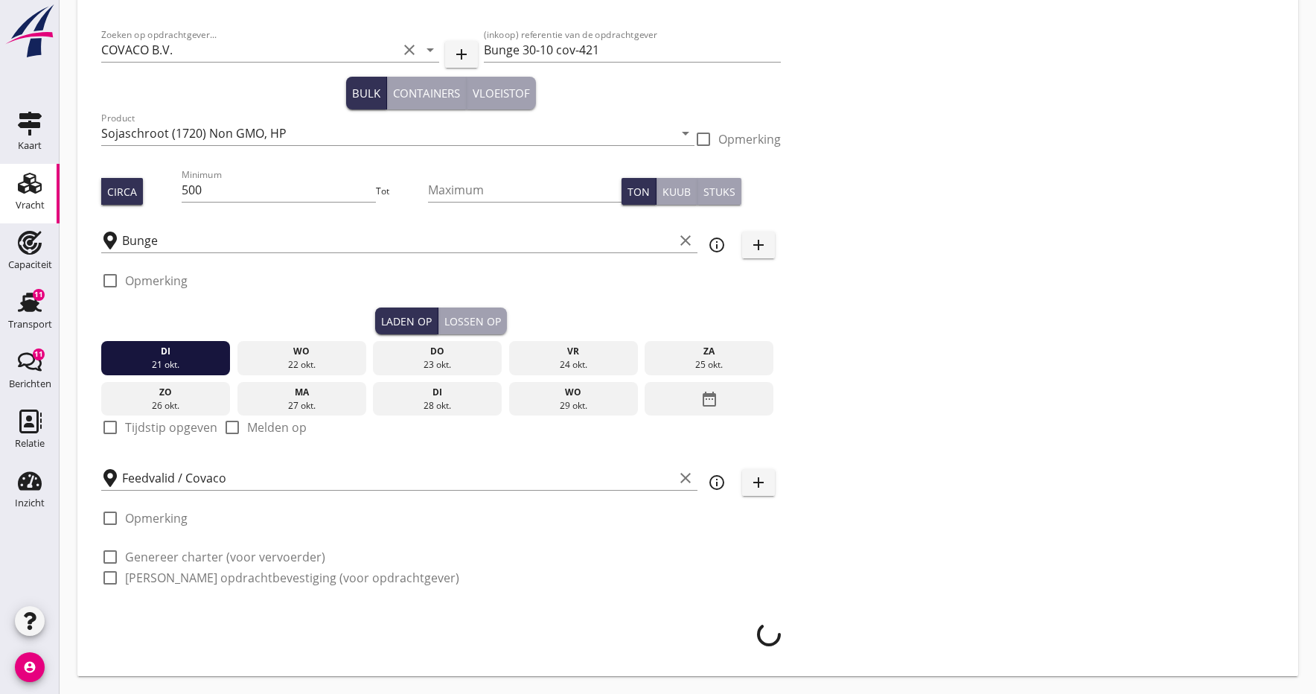
scroll to position [67, 0]
